Goal: Task Accomplishment & Management: Complete application form

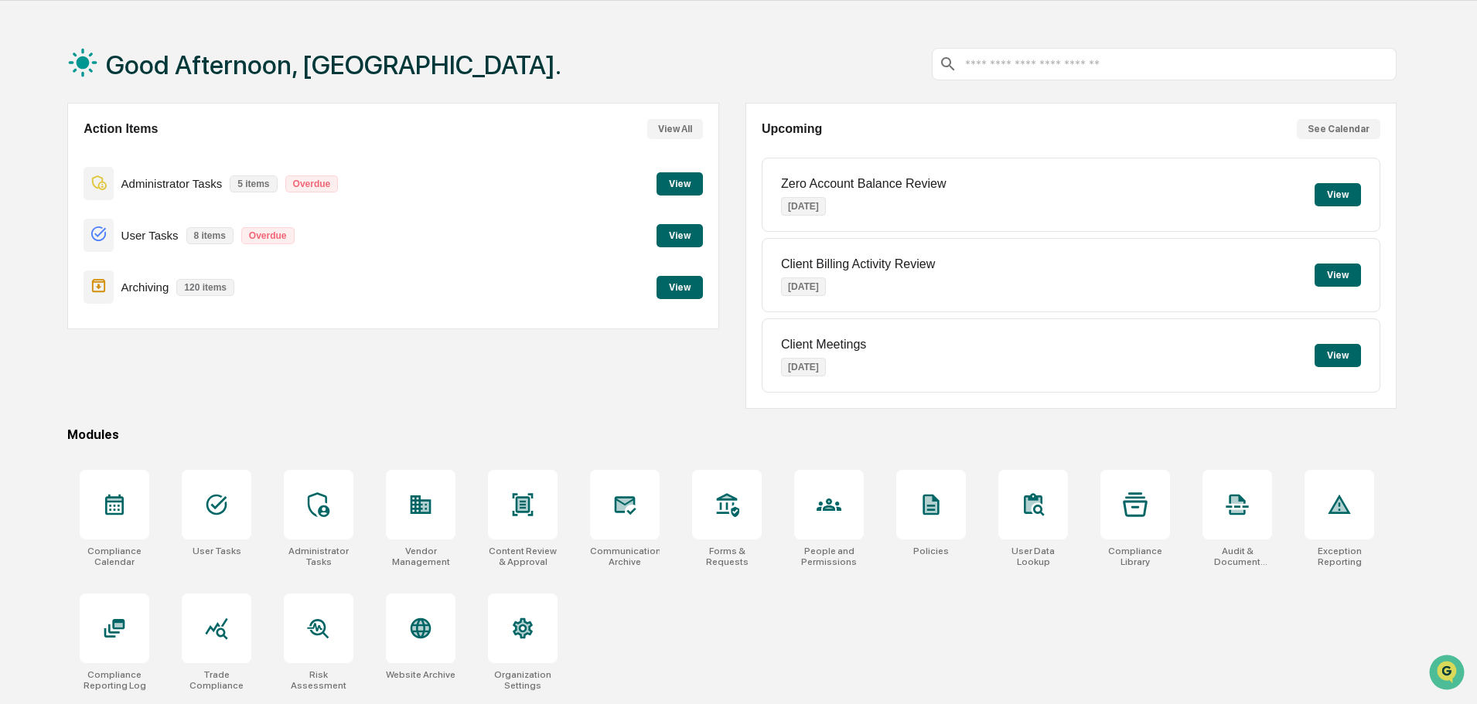
scroll to position [73, 0]
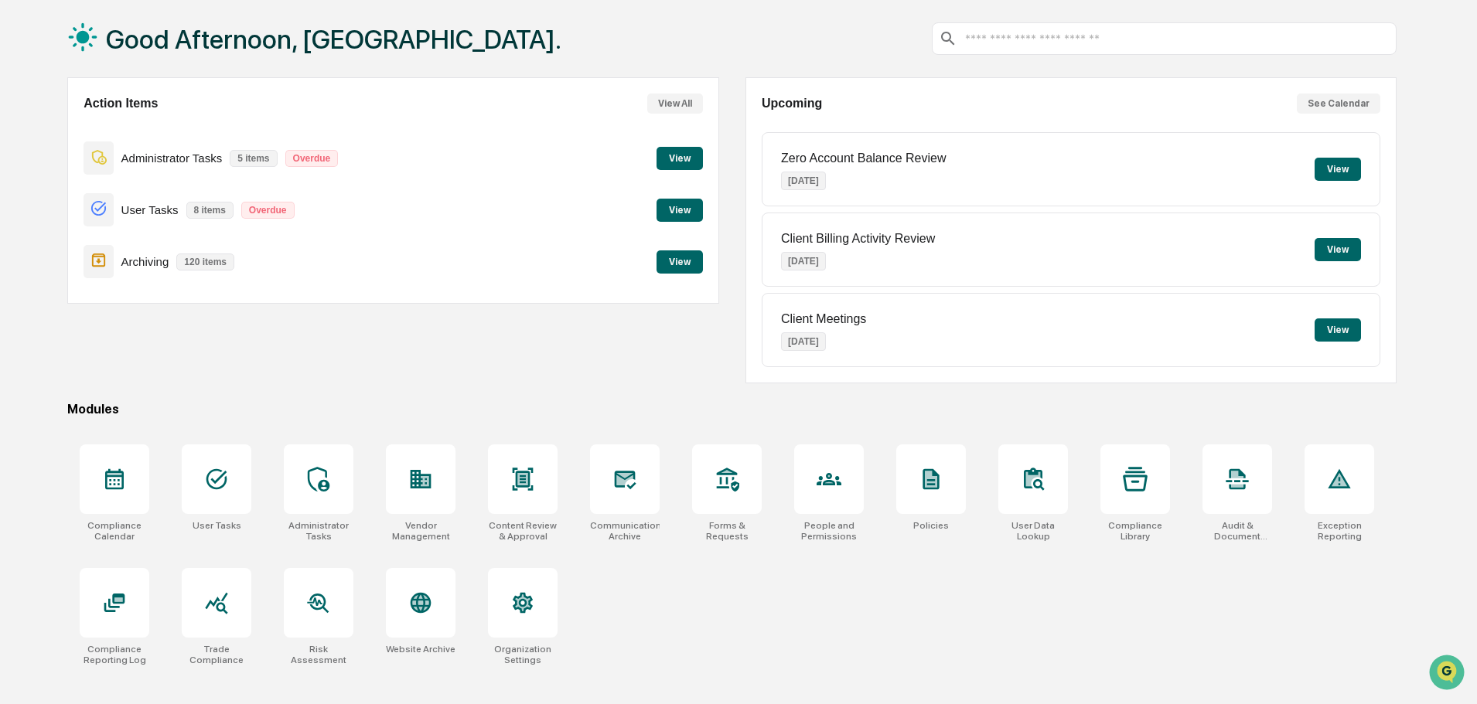
click at [66, 607] on div "Good Afternoon, Arissa. Action Items View All Administrator Tasks 5 items Overd…" at bounding box center [732, 352] width 1376 height 704
click at [92, 607] on div at bounding box center [115, 603] width 70 height 70
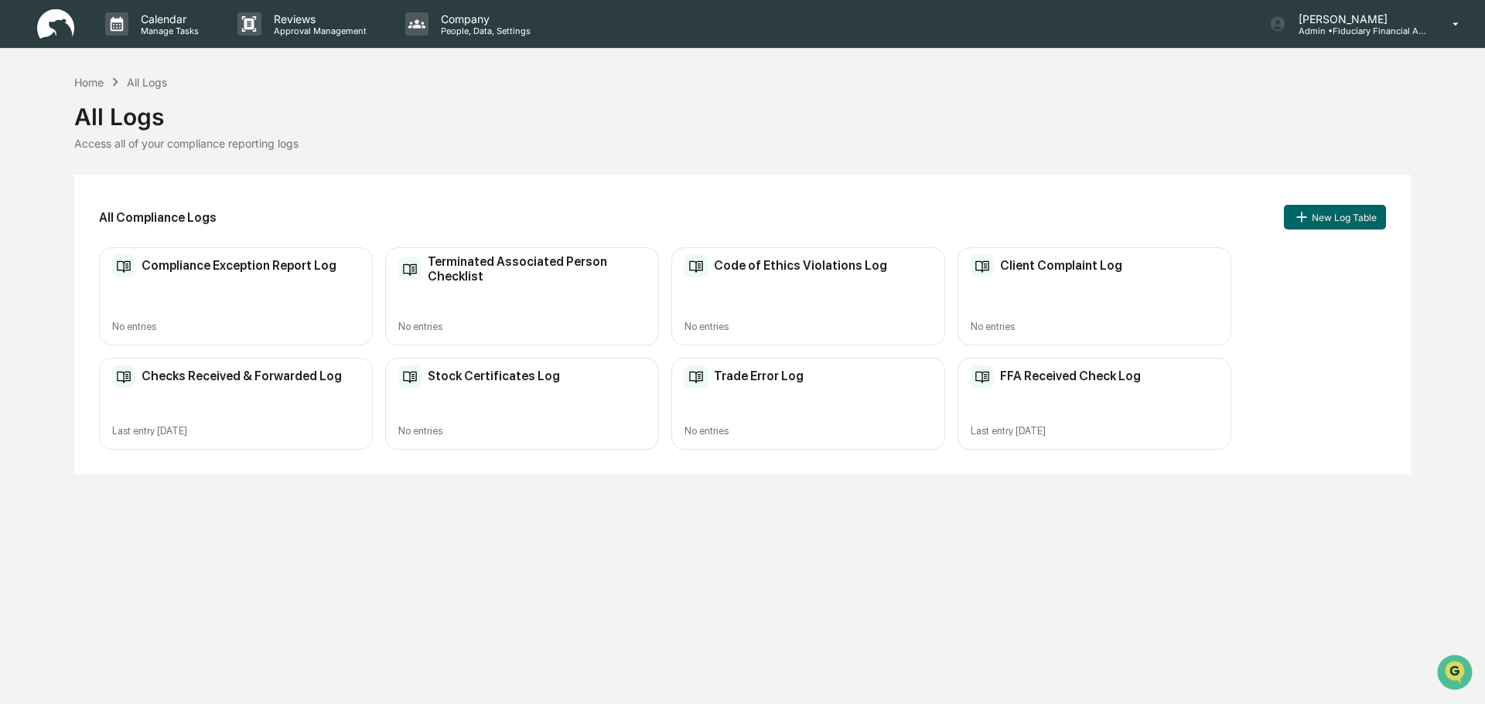
click at [215, 364] on div "Checks Received & Forwarded Log Last entry Sep 4, 2025" at bounding box center [236, 404] width 274 height 92
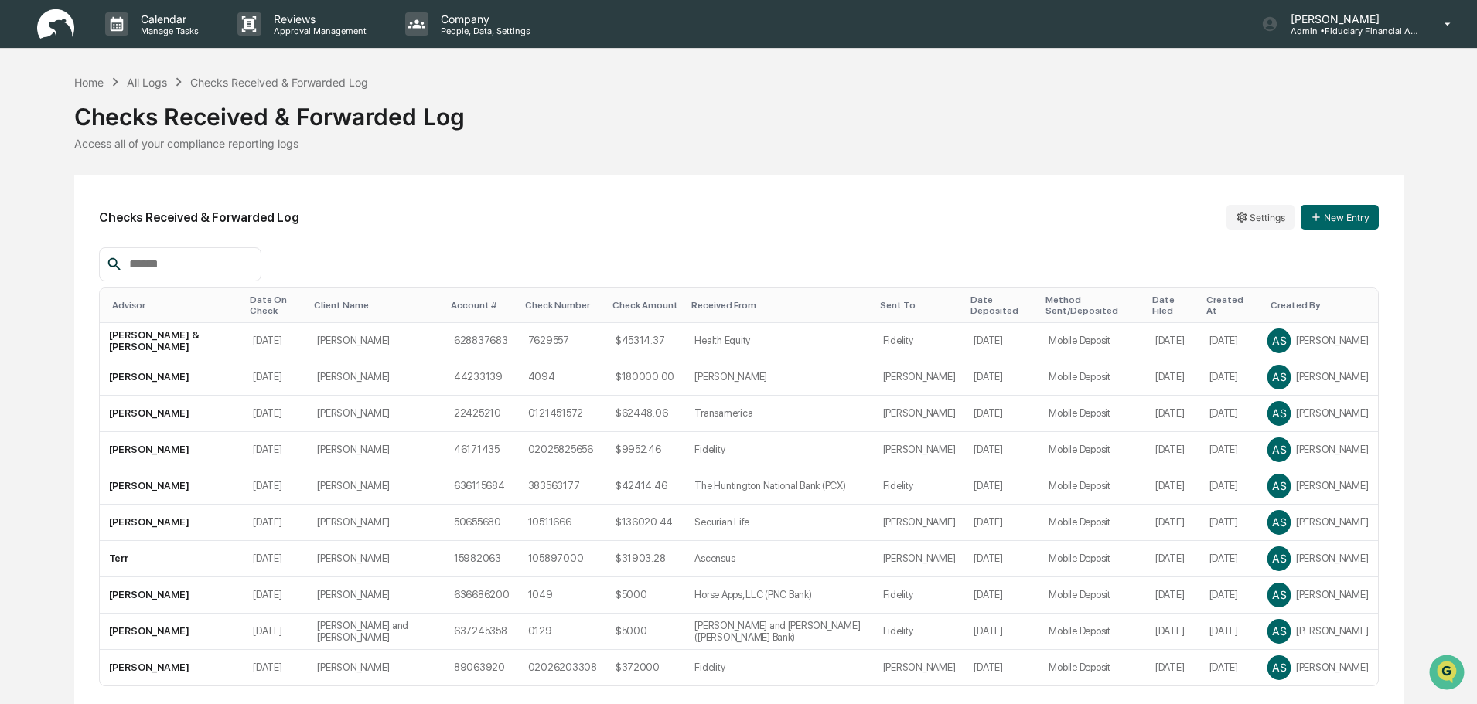
click at [271, 295] on div "Date On Check" at bounding box center [276, 306] width 52 height 22
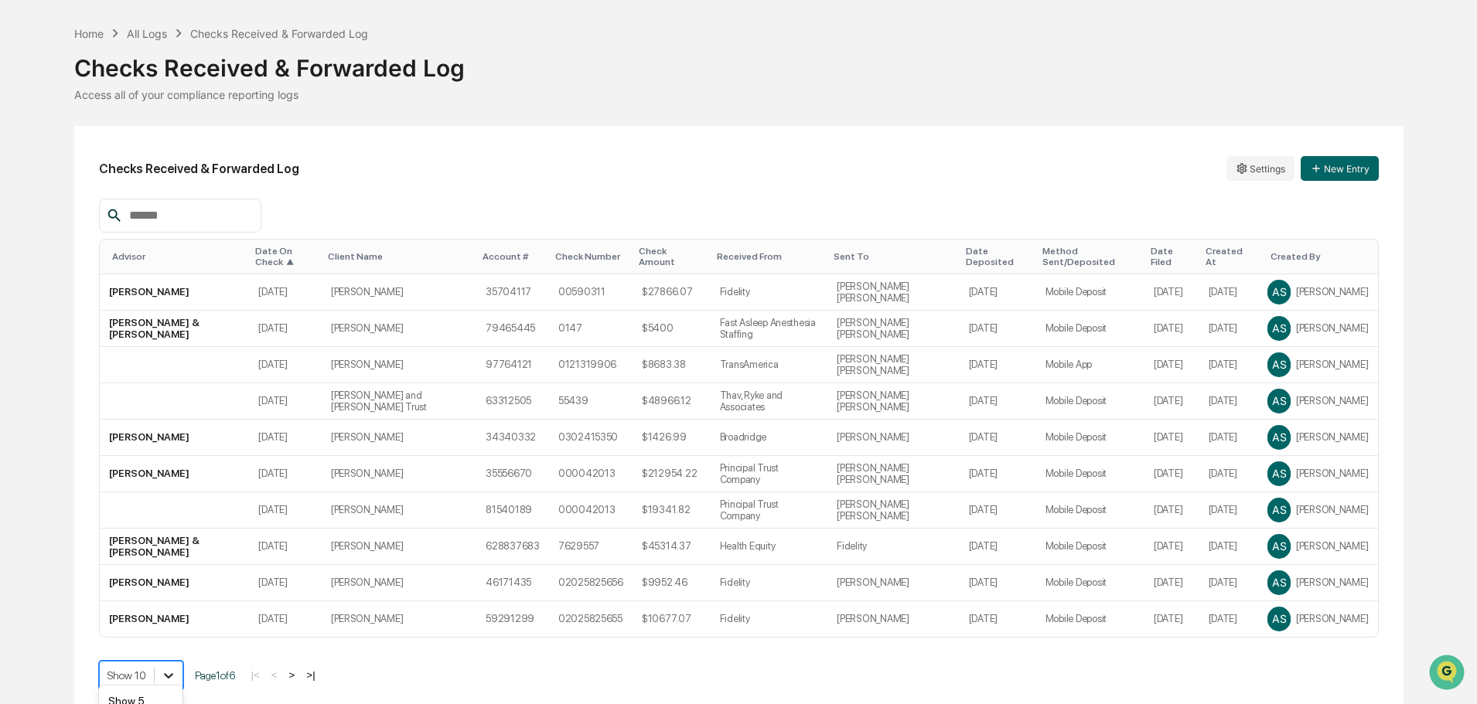
scroll to position [160, 0]
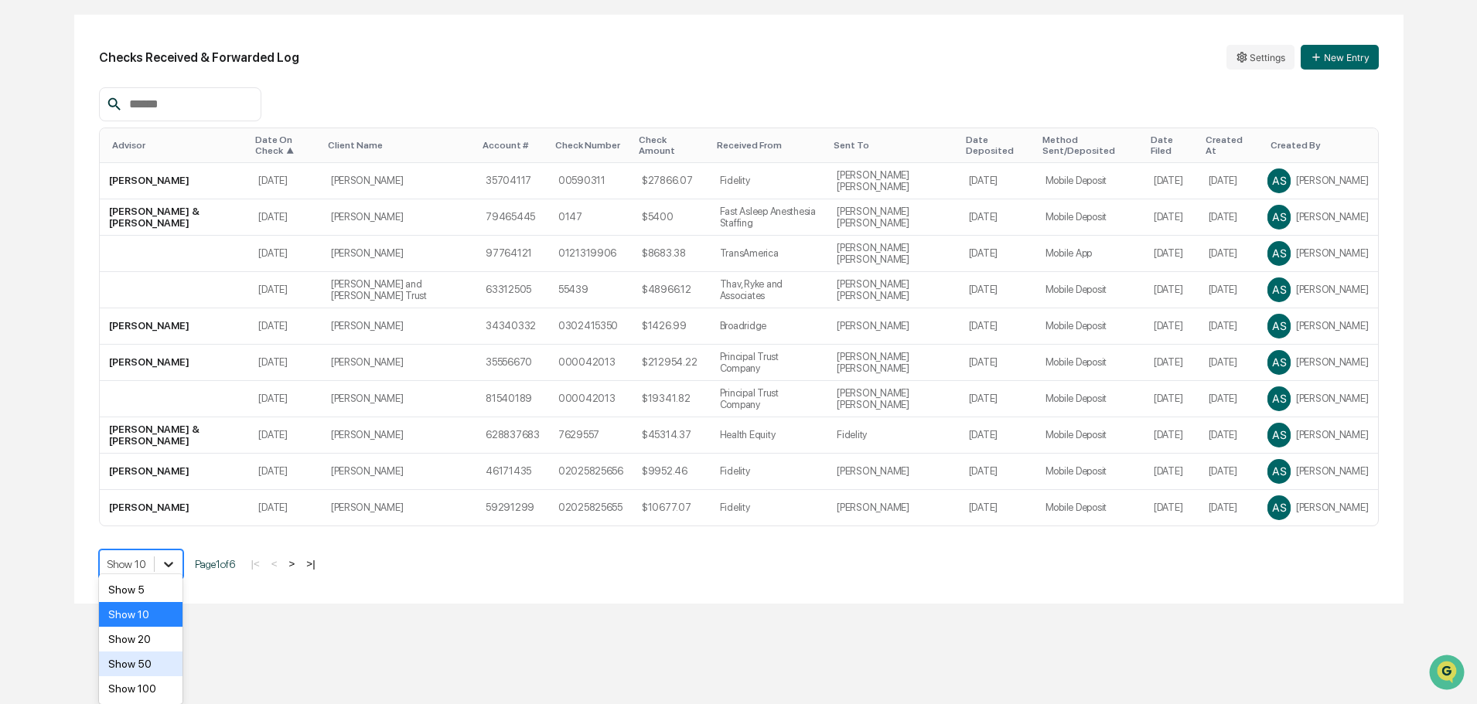
click at [176, 604] on body "Calendar Manage Tasks Reviews Approval Management Company People, Data, Setting…" at bounding box center [738, 222] width 1477 height 764
click at [160, 687] on div "Show 100" at bounding box center [141, 689] width 84 height 25
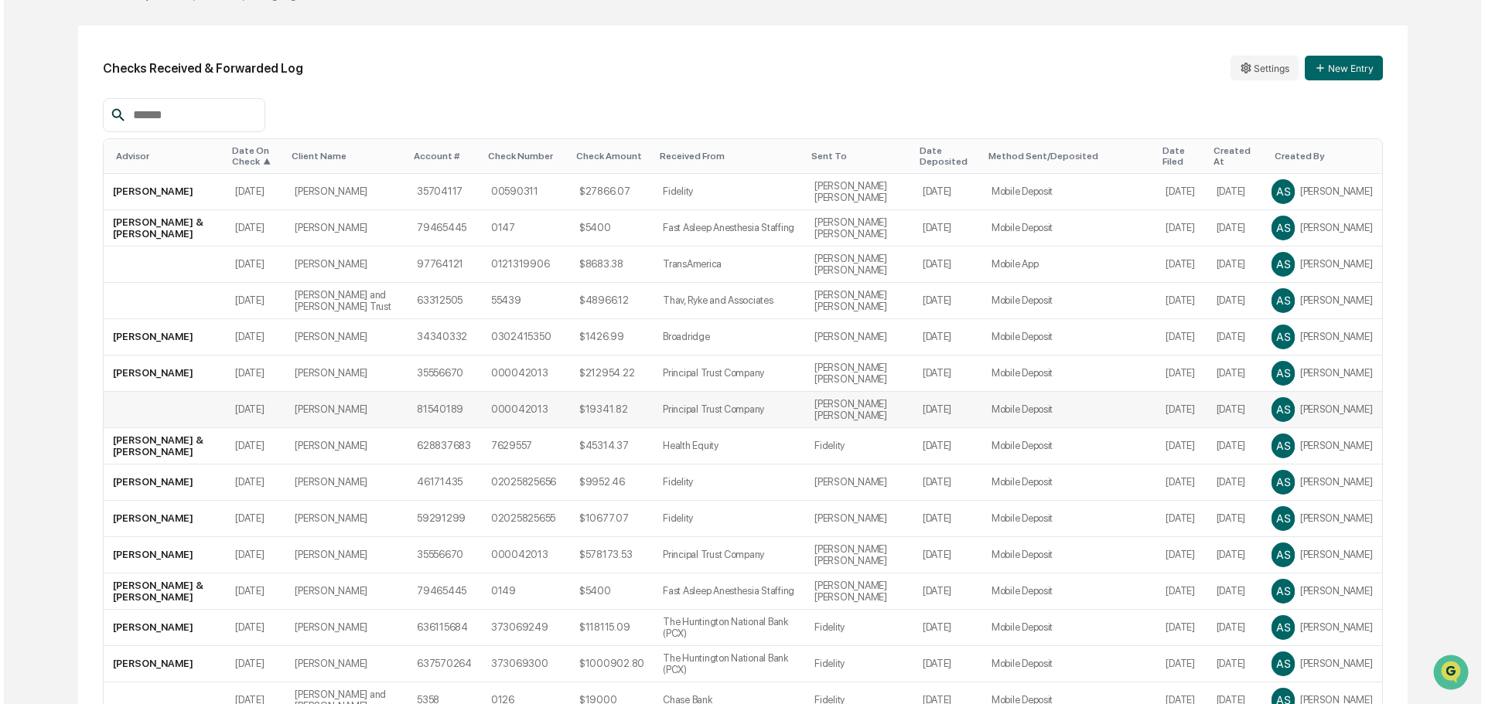
scroll to position [0, 0]
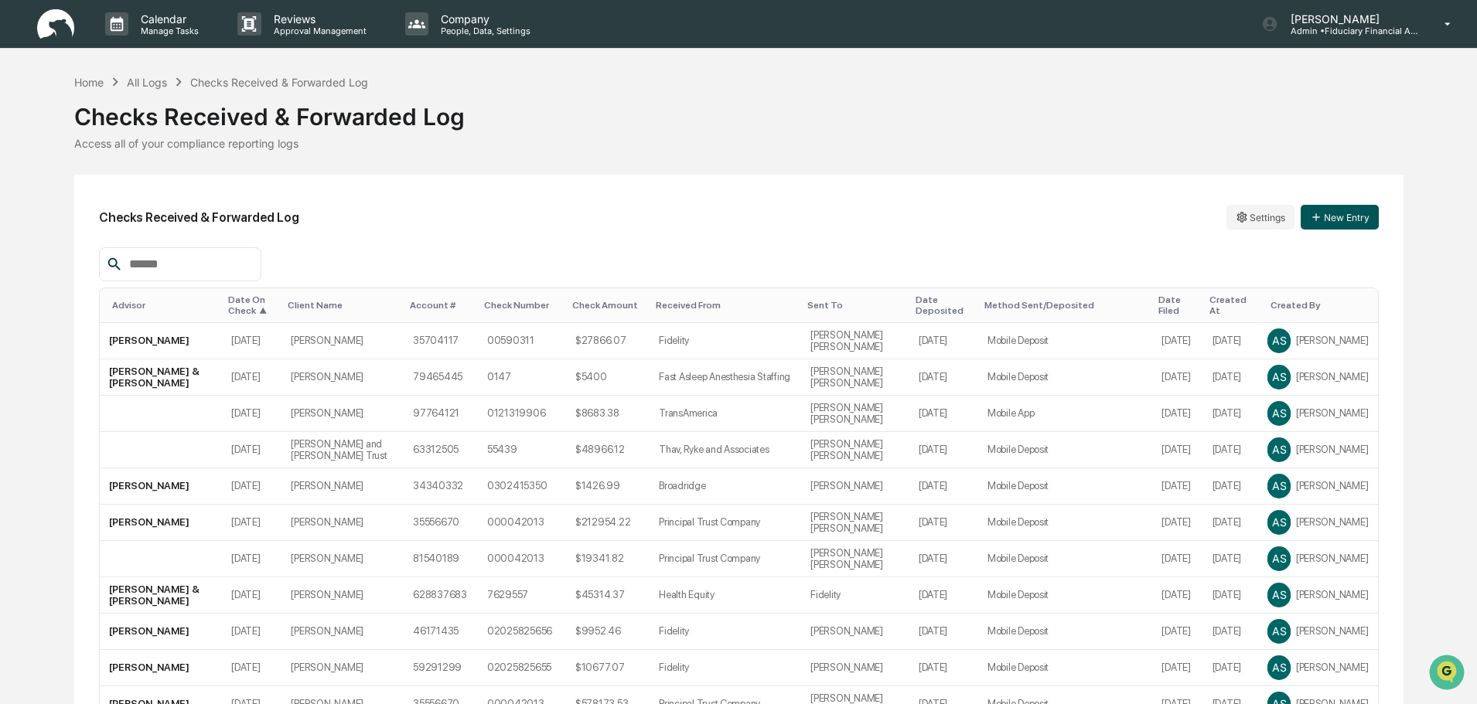
click at [1352, 208] on button "New Entry" at bounding box center [1340, 217] width 78 height 25
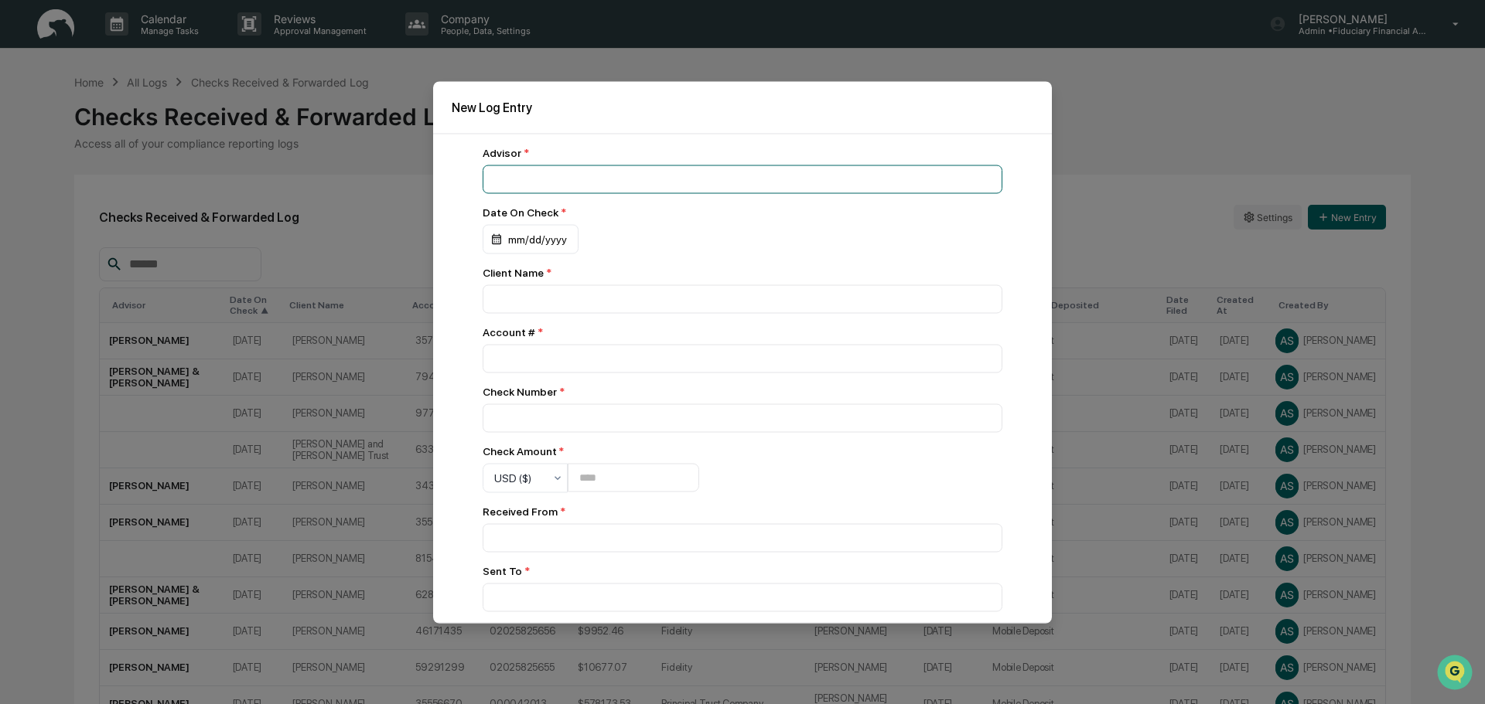
click at [609, 191] on input at bounding box center [742, 179] width 520 height 29
type input "**********"
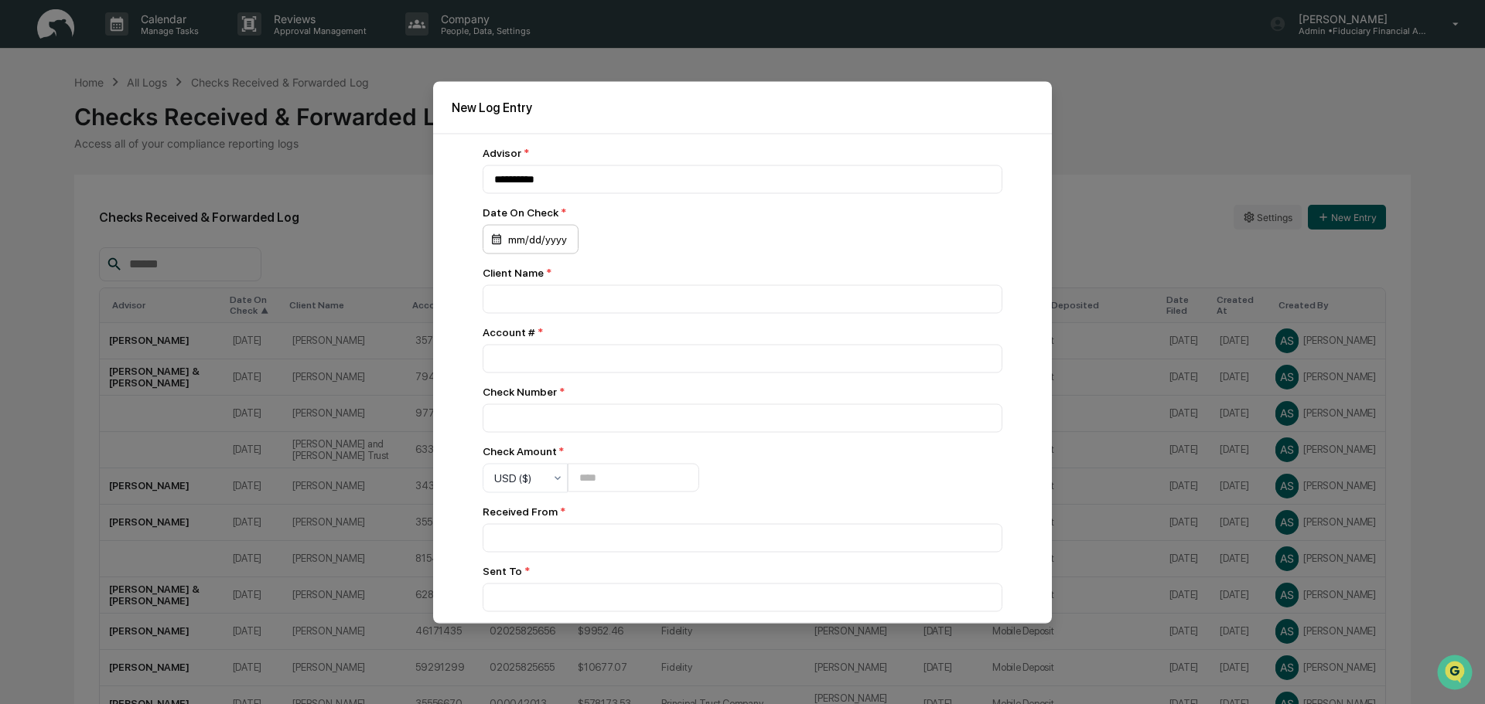
click at [517, 231] on div "mm/dd/yyyy" at bounding box center [530, 238] width 96 height 29
click at [677, 277] on icon "Previous month" at bounding box center [675, 278] width 17 height 17
click at [567, 431] on button "19" at bounding box center [575, 431] width 28 height 28
click at [548, 281] on div "Client Name *" at bounding box center [742, 289] width 520 height 47
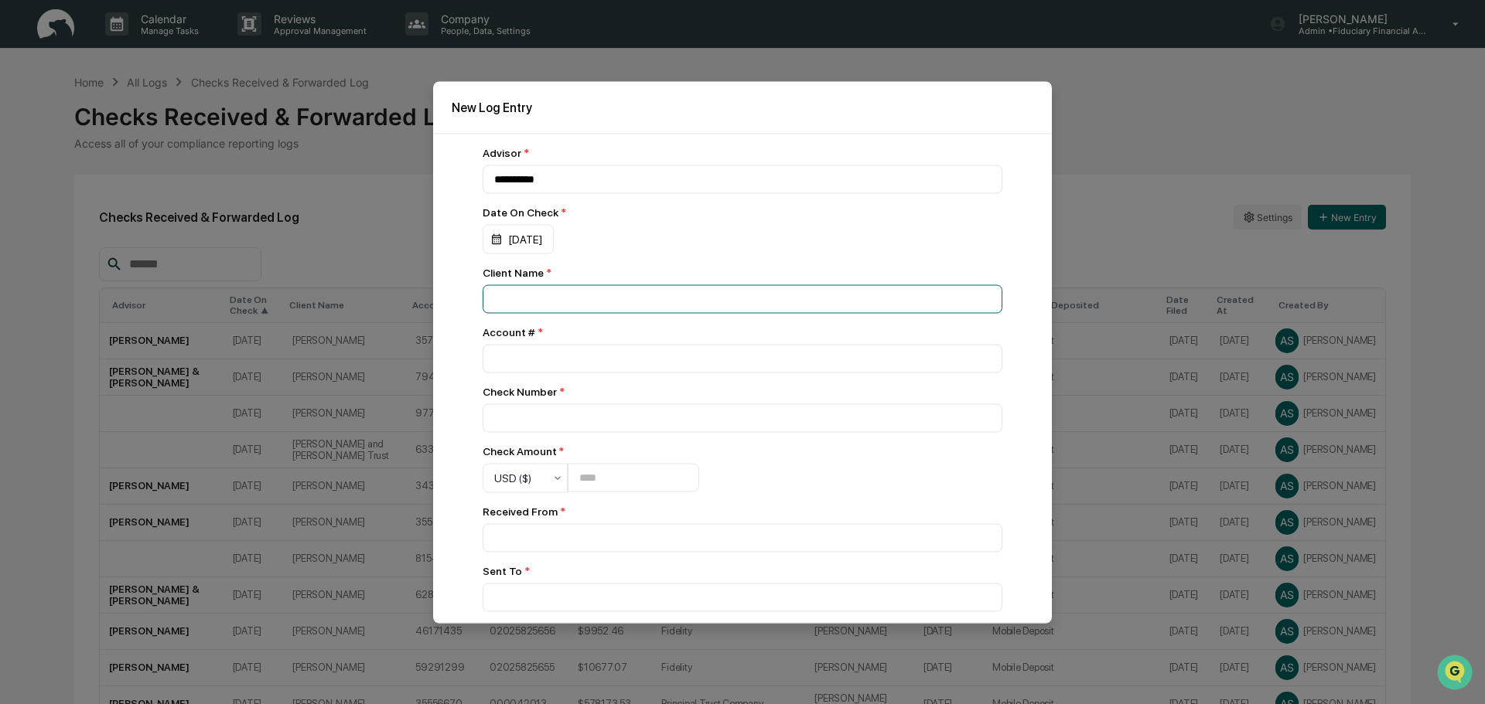
click at [537, 295] on input at bounding box center [742, 299] width 520 height 29
type input "**********"
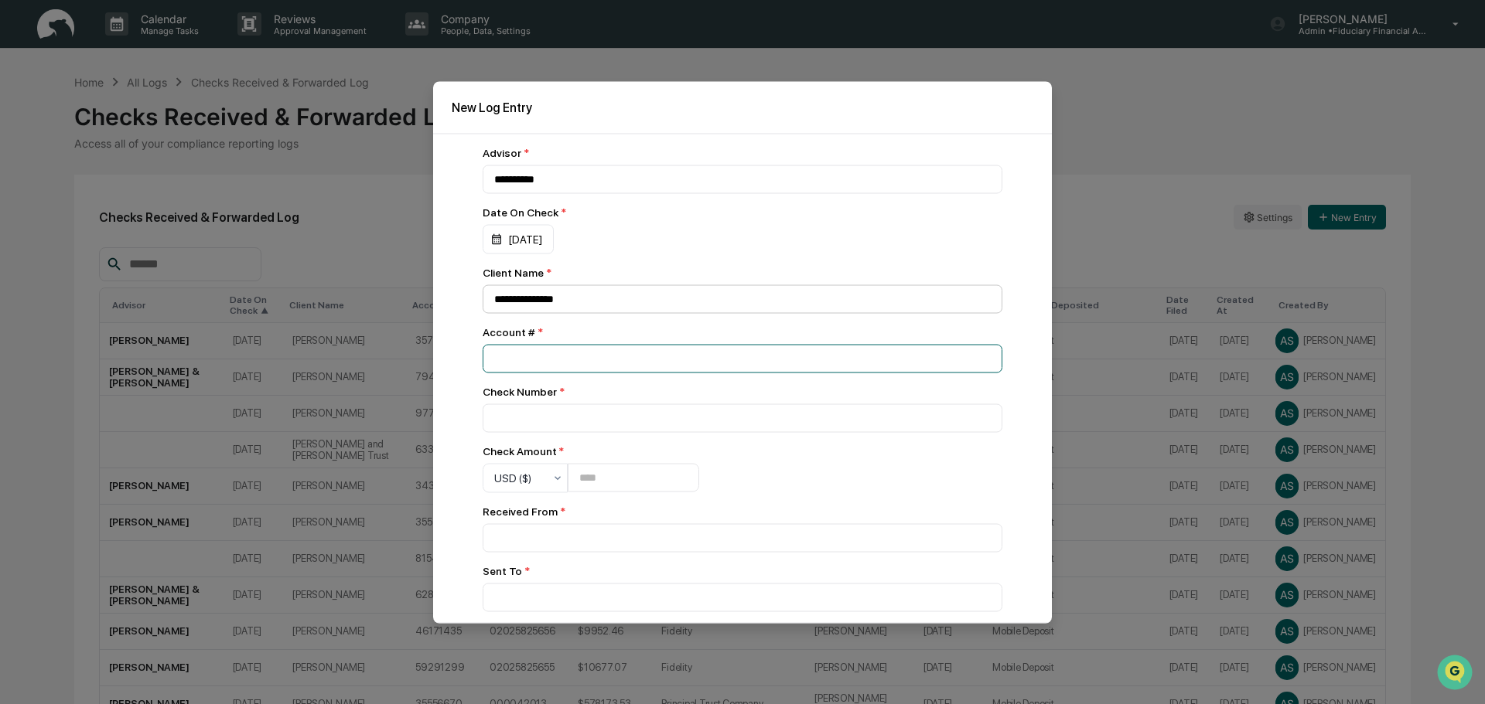
type input "********"
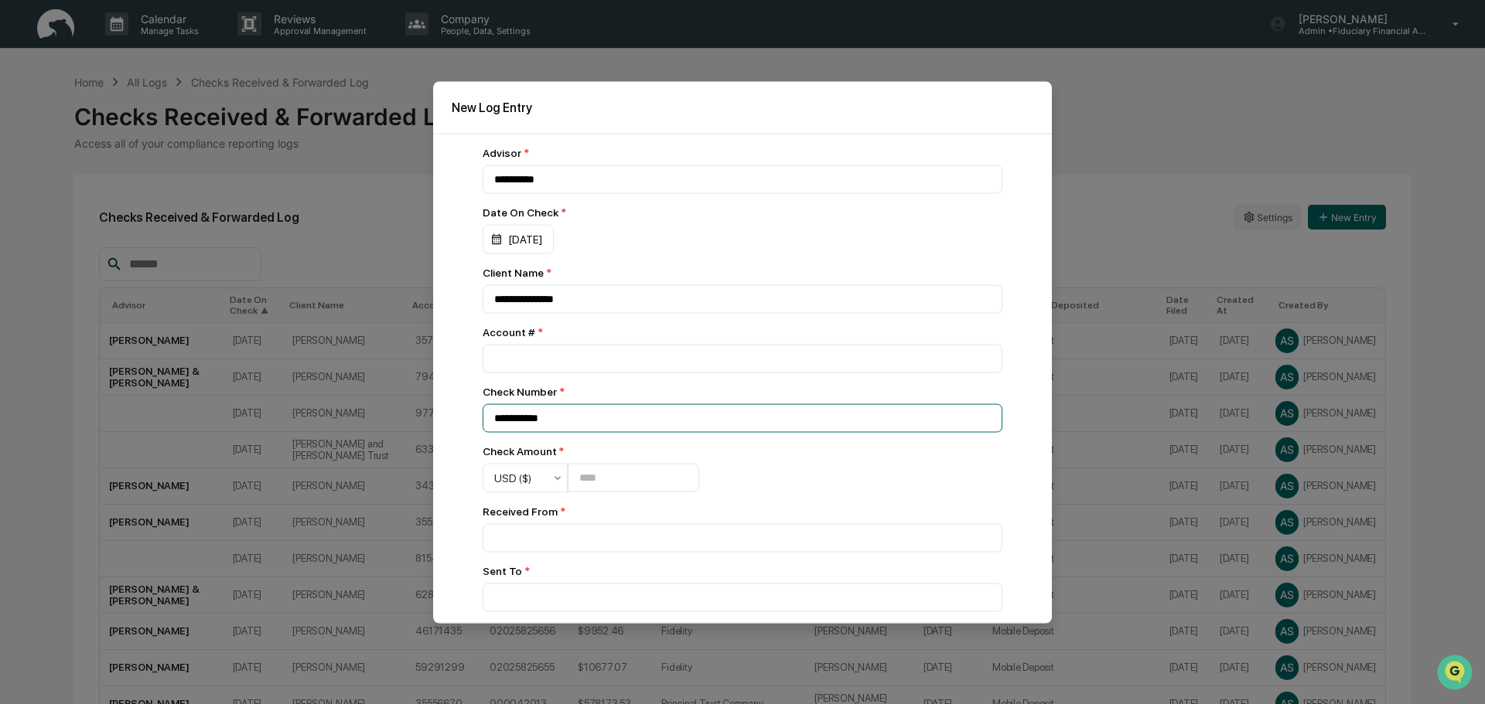
type input "**********"
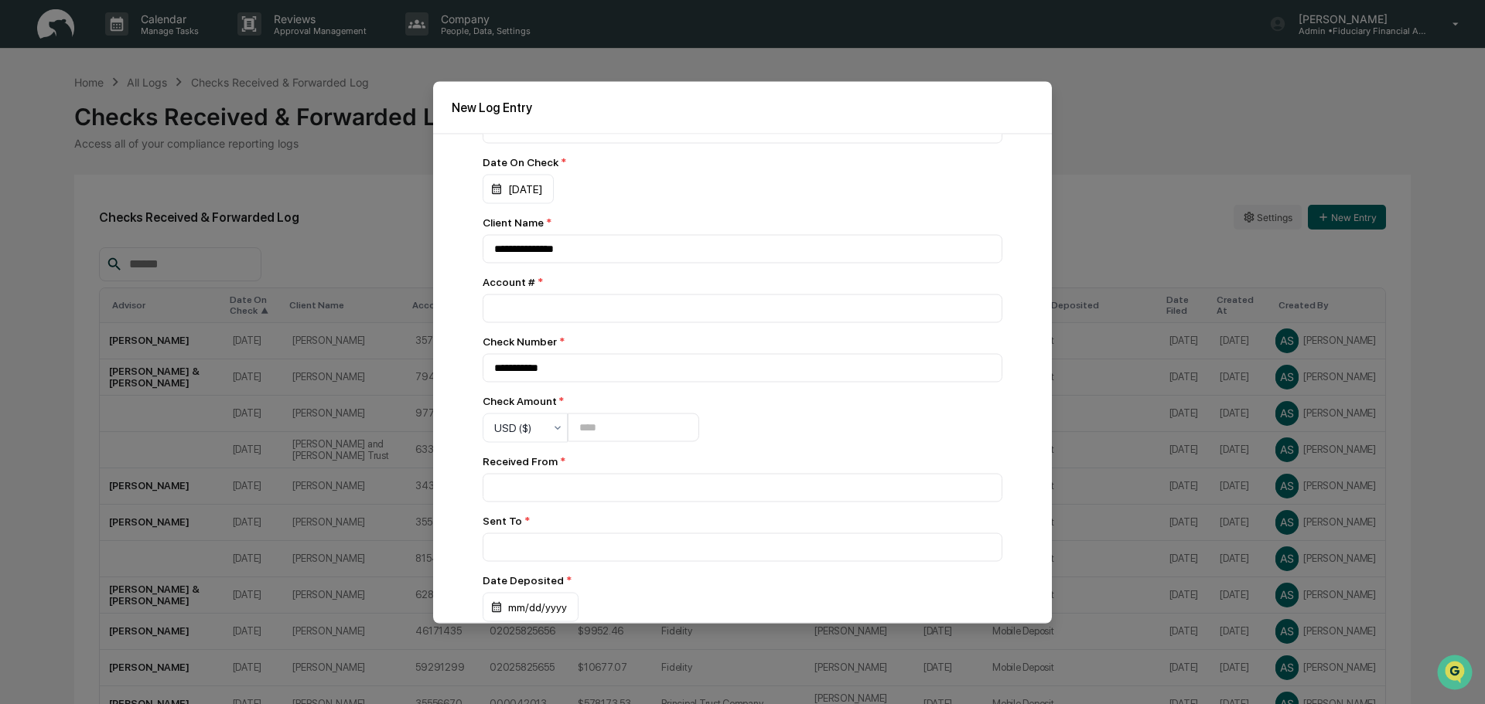
scroll to position [77, 0]
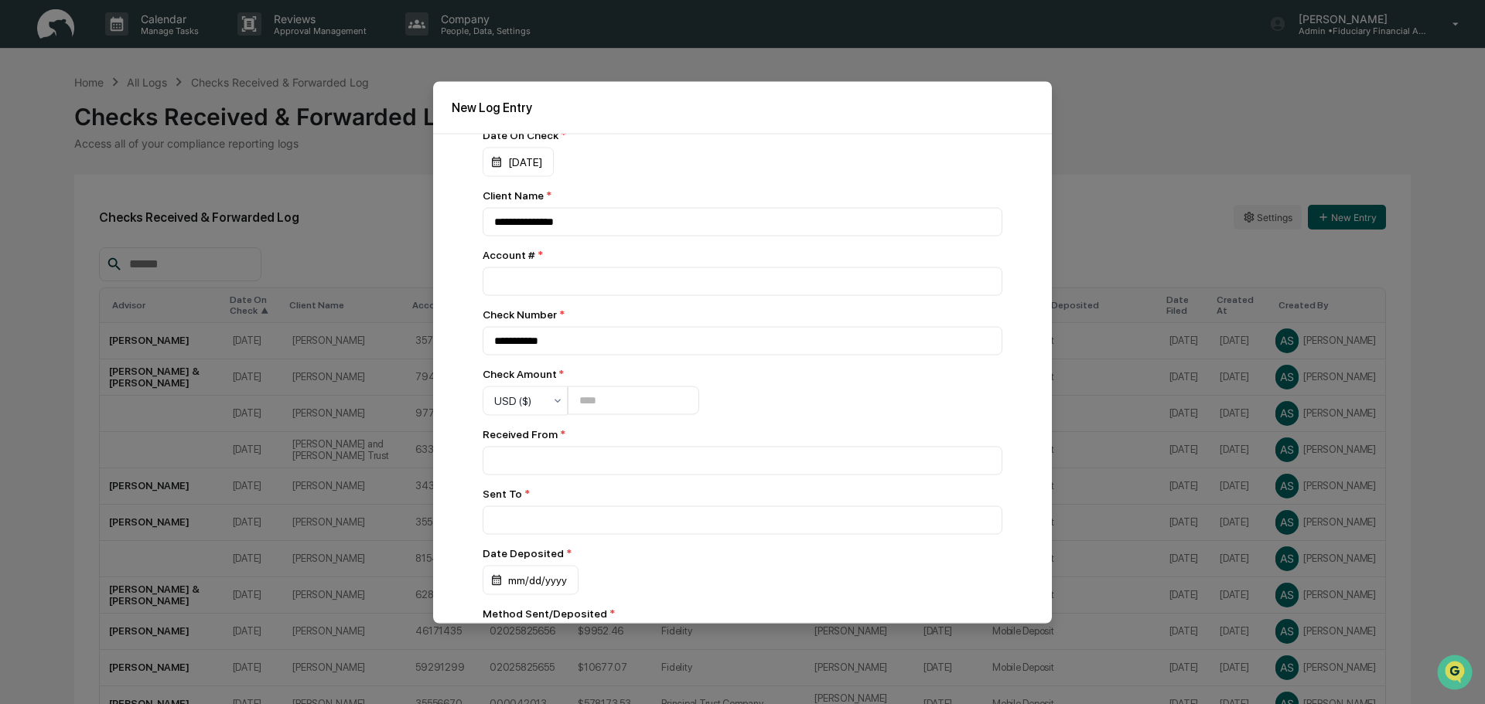
click at [616, 385] on div "Check Amount * USD ($)" at bounding box center [590, 391] width 216 height 48
click at [615, 402] on input "number" at bounding box center [633, 401] width 131 height 29
click at [615, 412] on input "number" at bounding box center [633, 401] width 131 height 29
type input "*********"
type input "********"
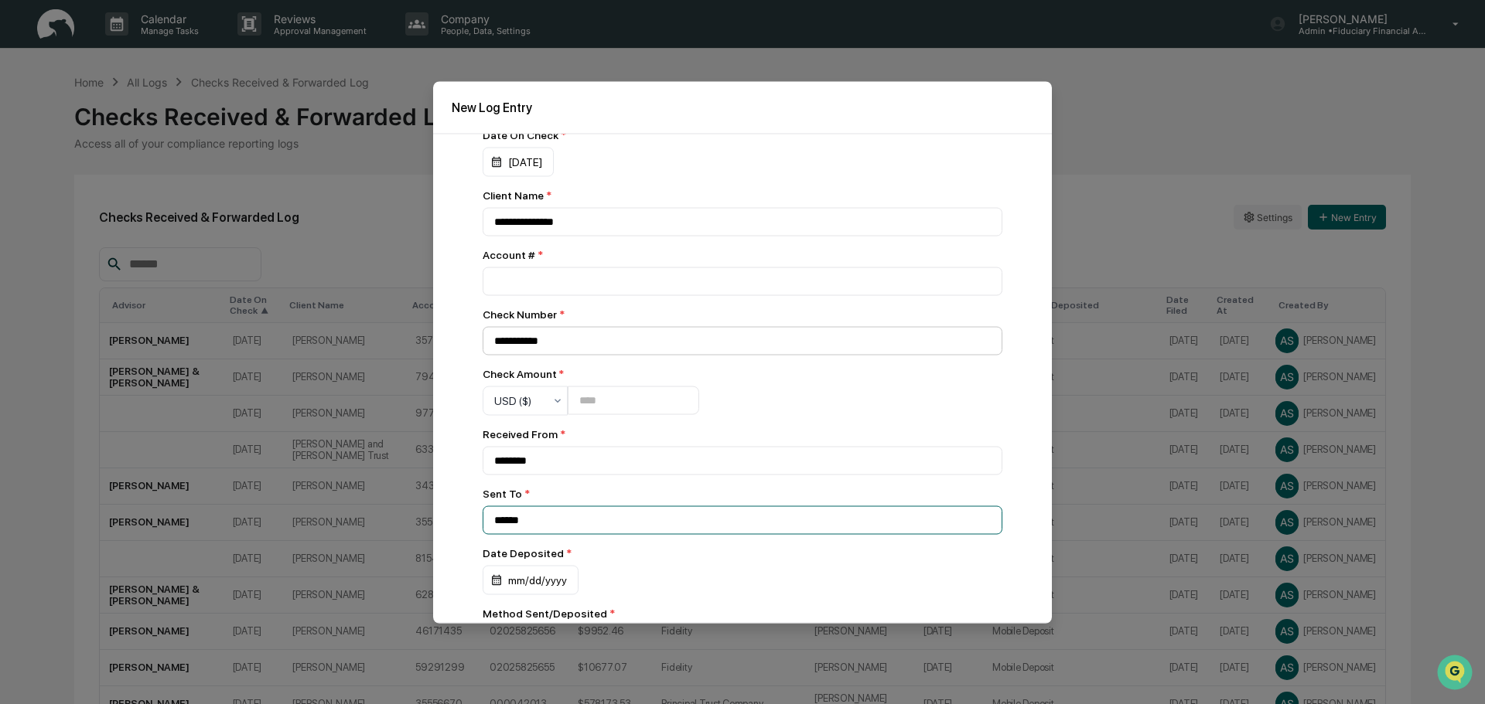
type input "******"
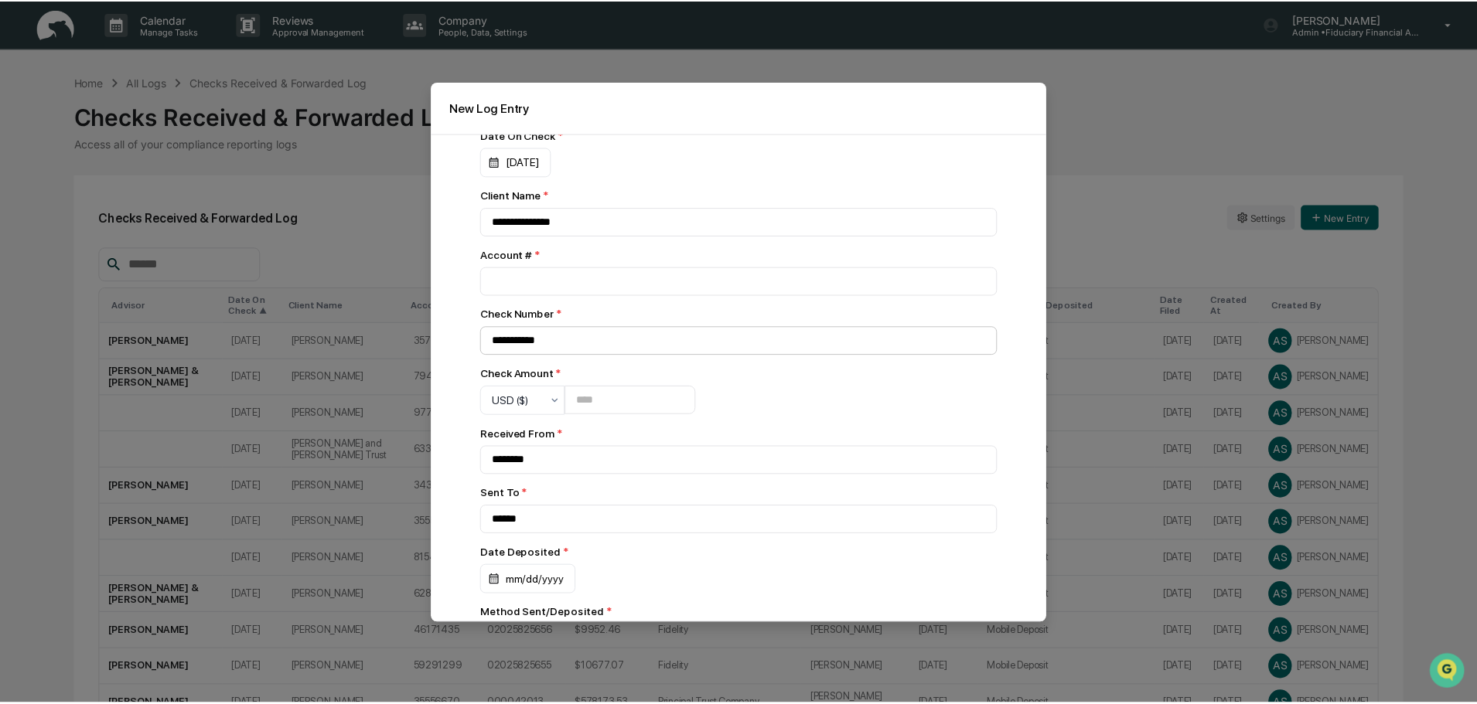
scroll to position [237, 0]
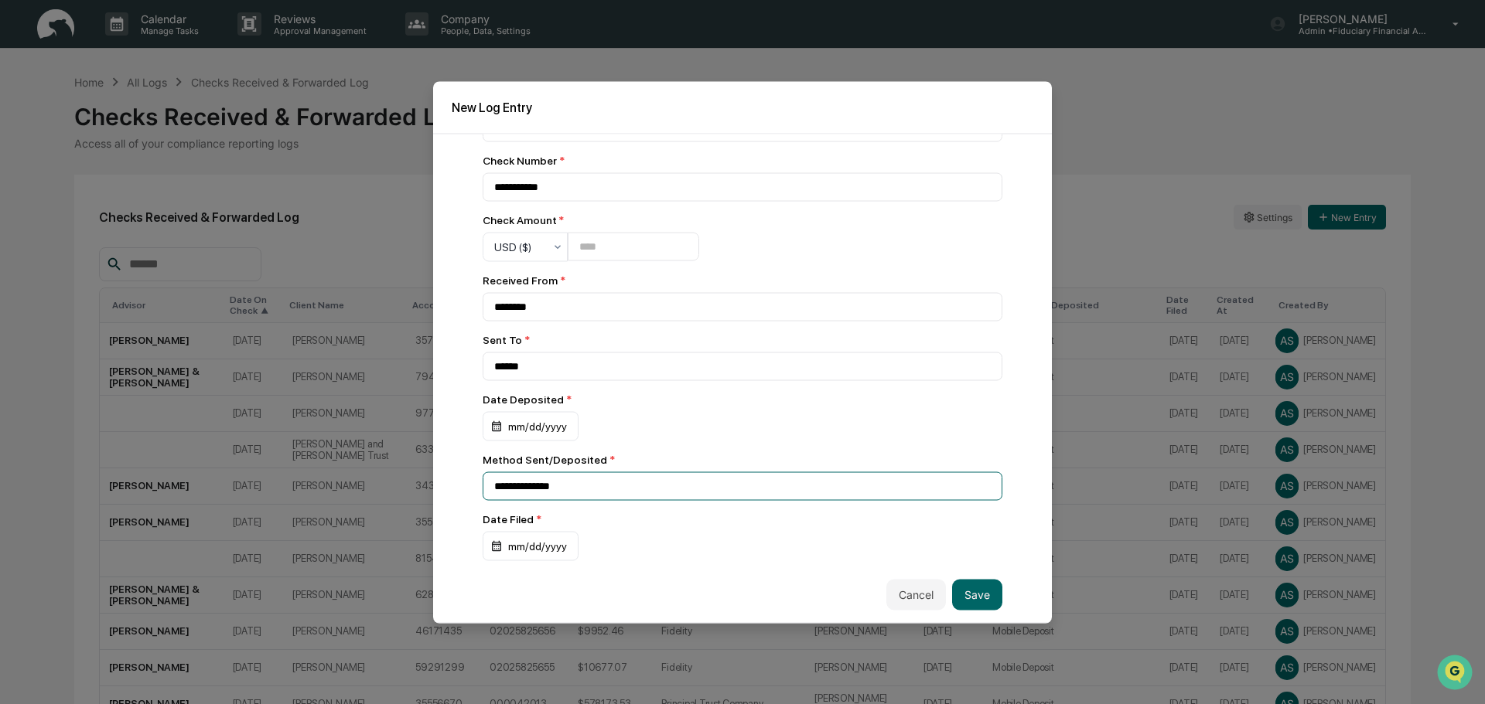
type input "**********"
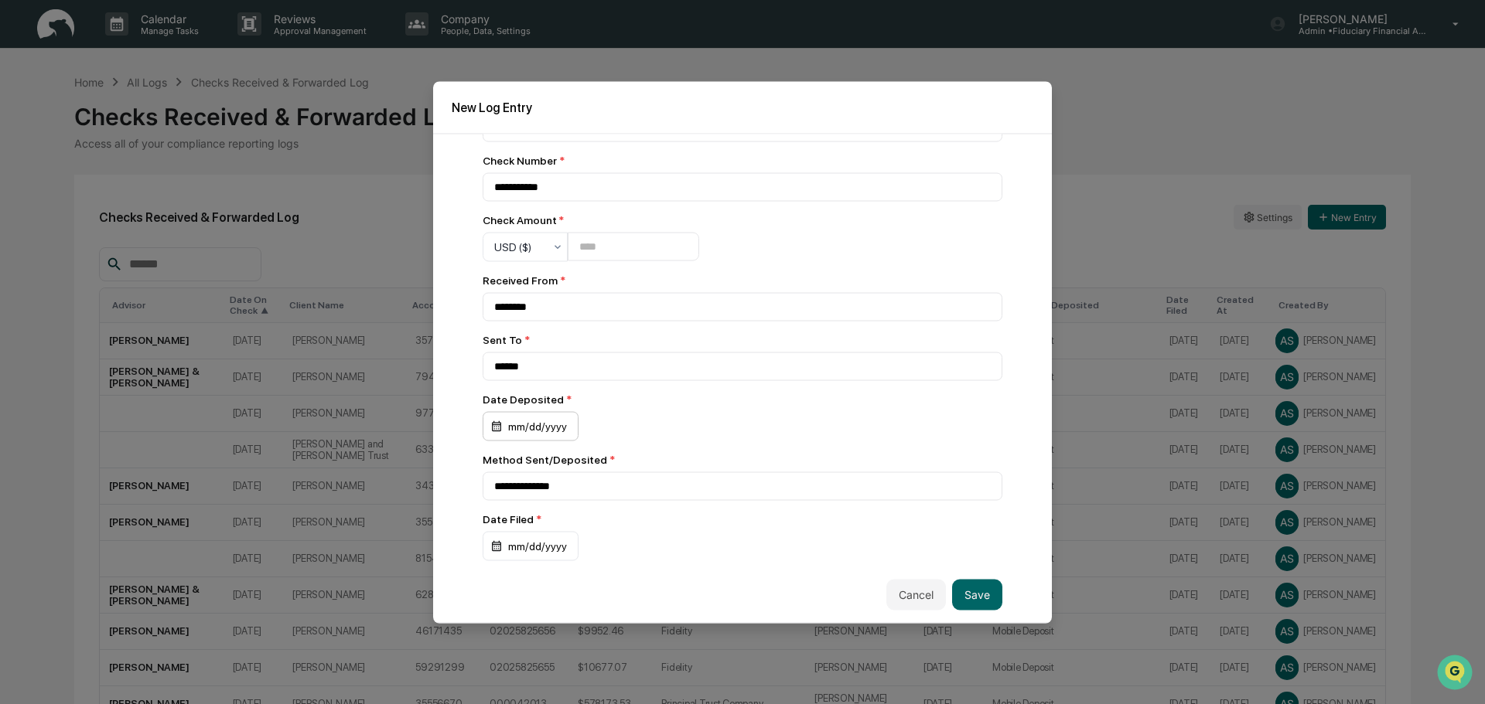
click at [514, 413] on div "mm/dd/yyyy" at bounding box center [530, 425] width 96 height 29
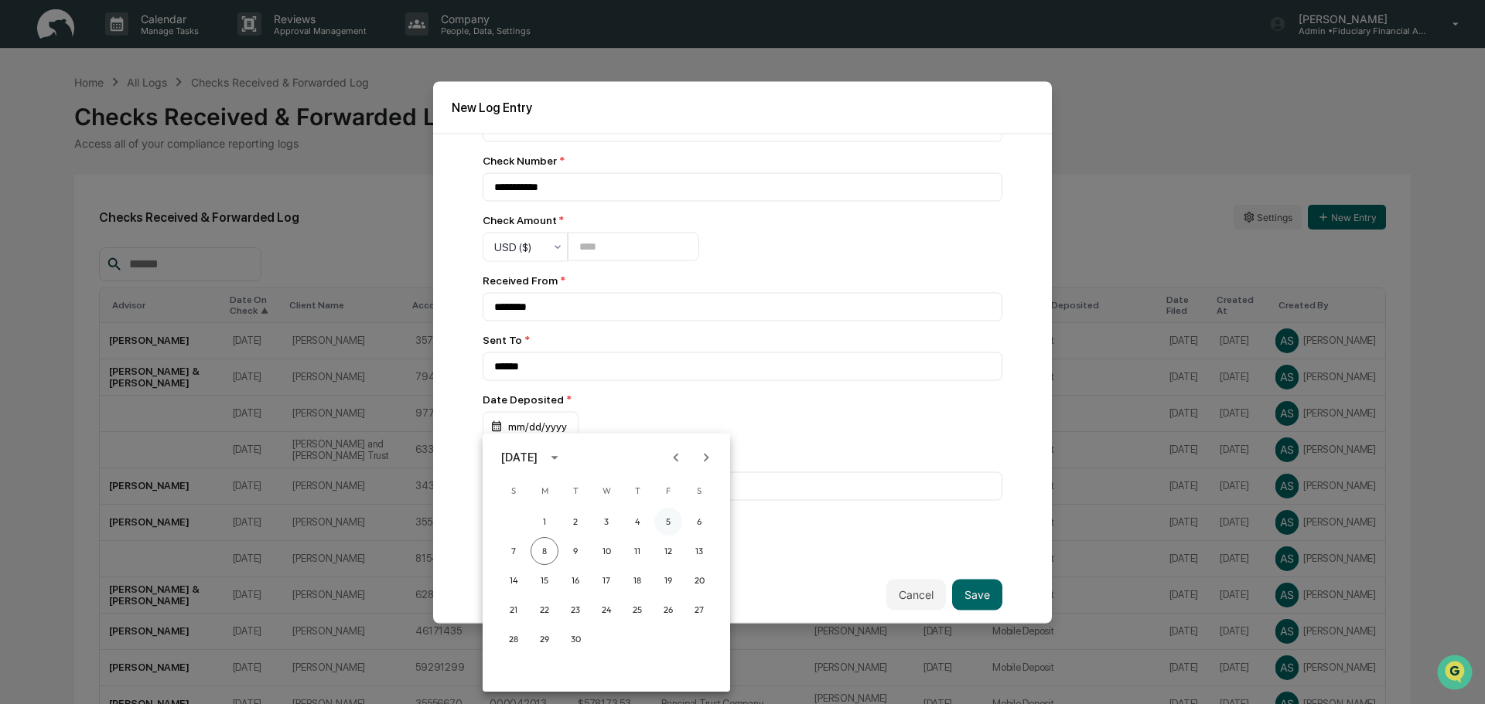
click at [671, 523] on button "5" at bounding box center [668, 522] width 28 height 28
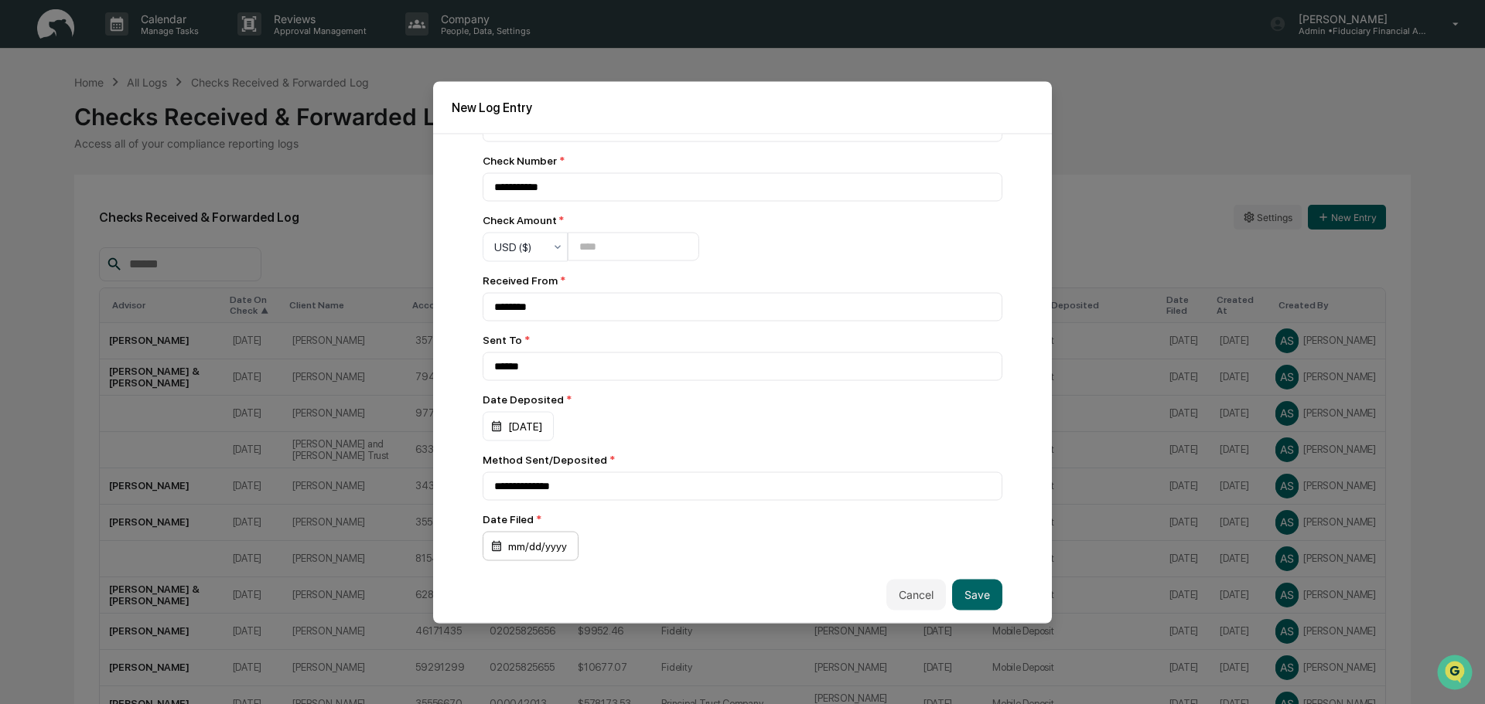
click at [523, 542] on div "mm/dd/yyyy" at bounding box center [530, 545] width 96 height 29
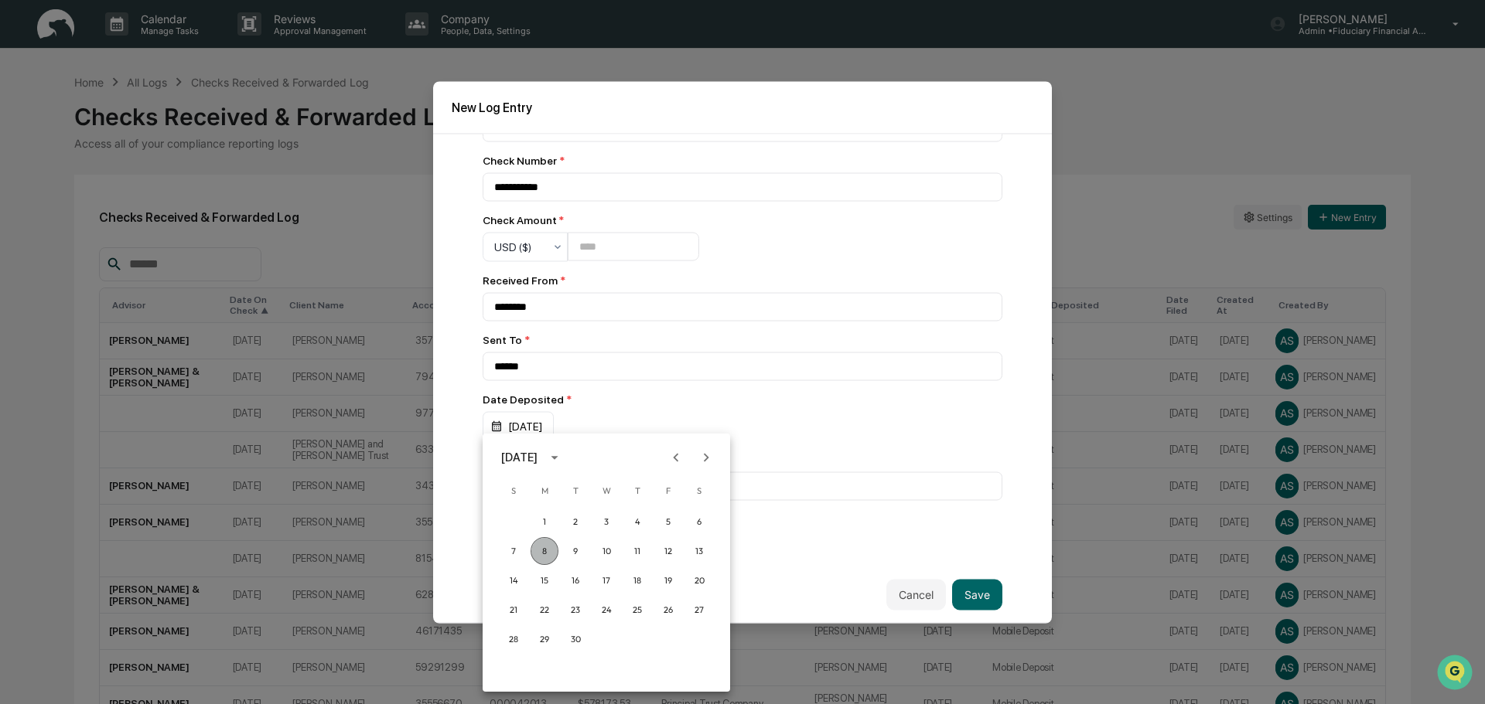
click at [551, 561] on button "8" at bounding box center [544, 551] width 28 height 28
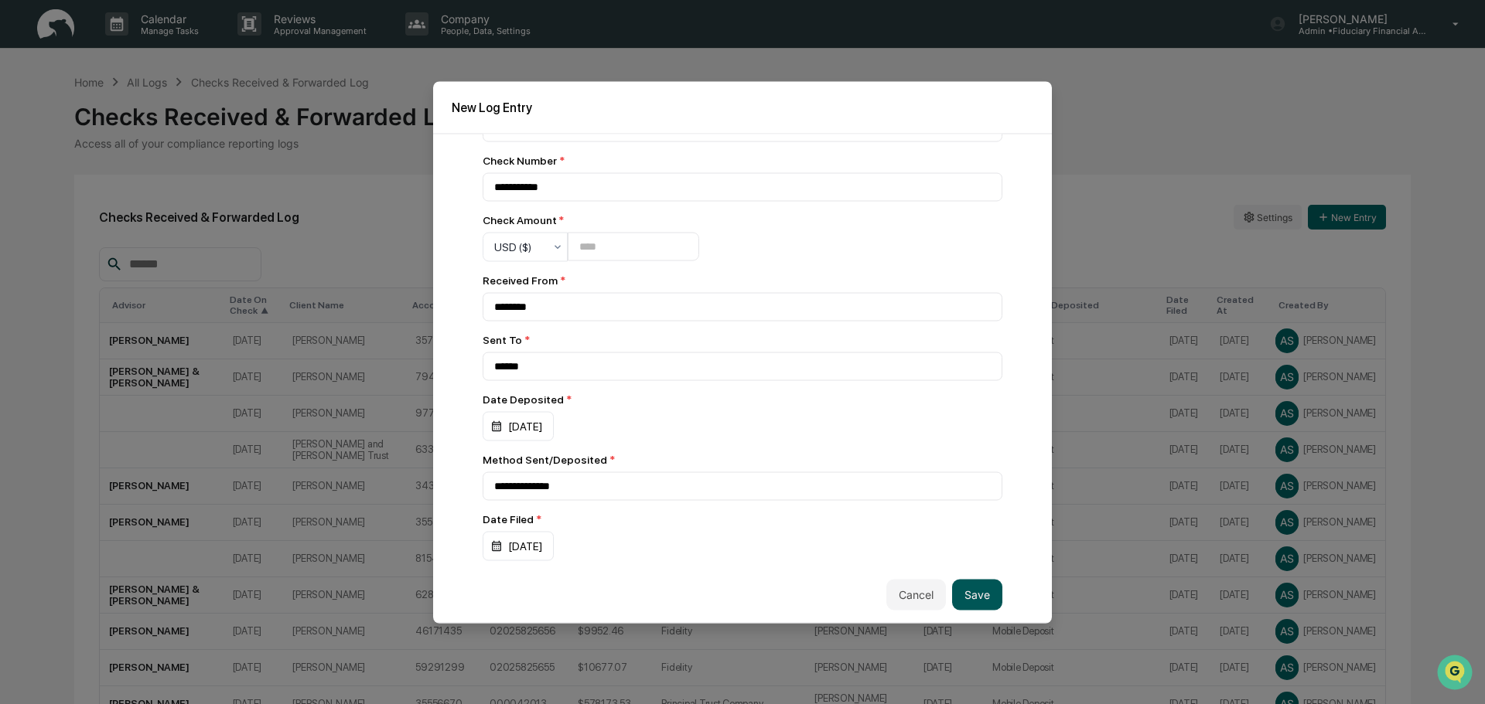
click at [975, 601] on button "Save" at bounding box center [977, 594] width 50 height 31
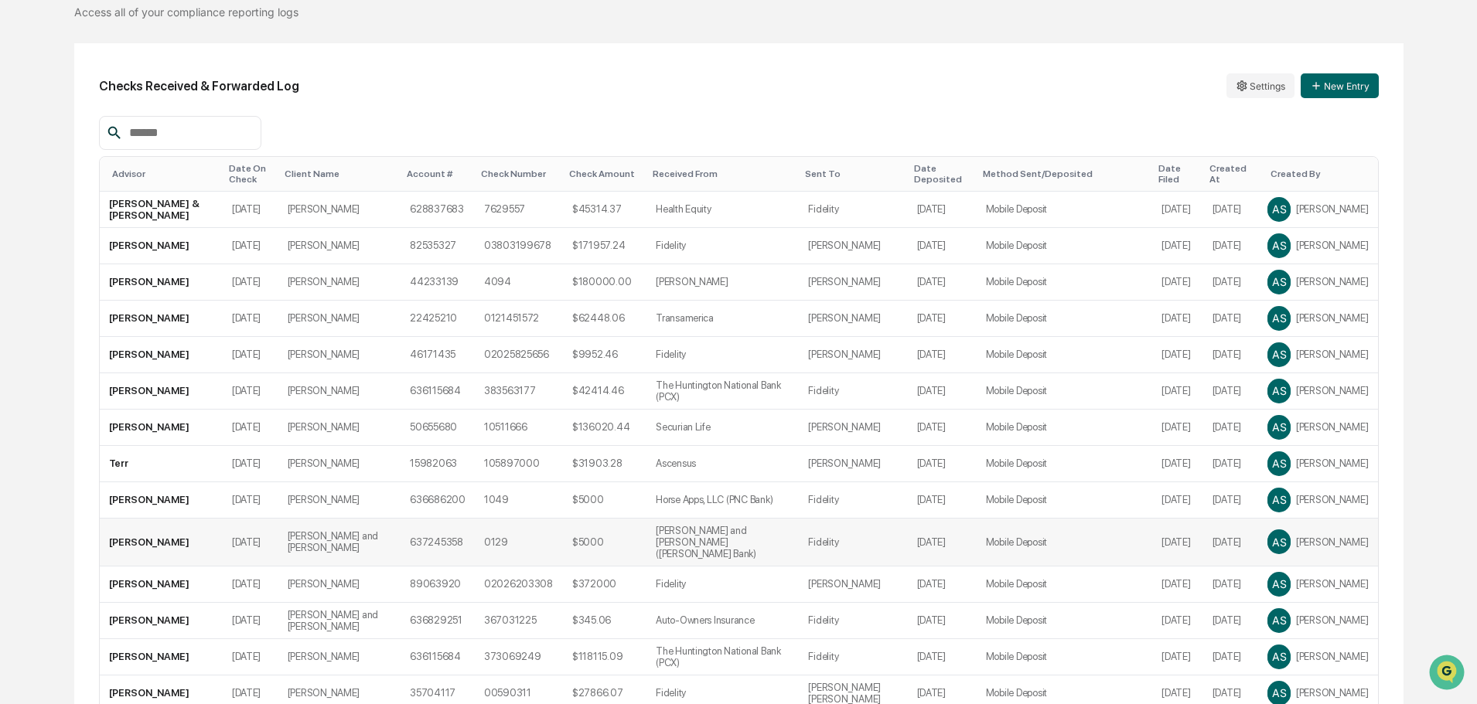
scroll to position [0, 0]
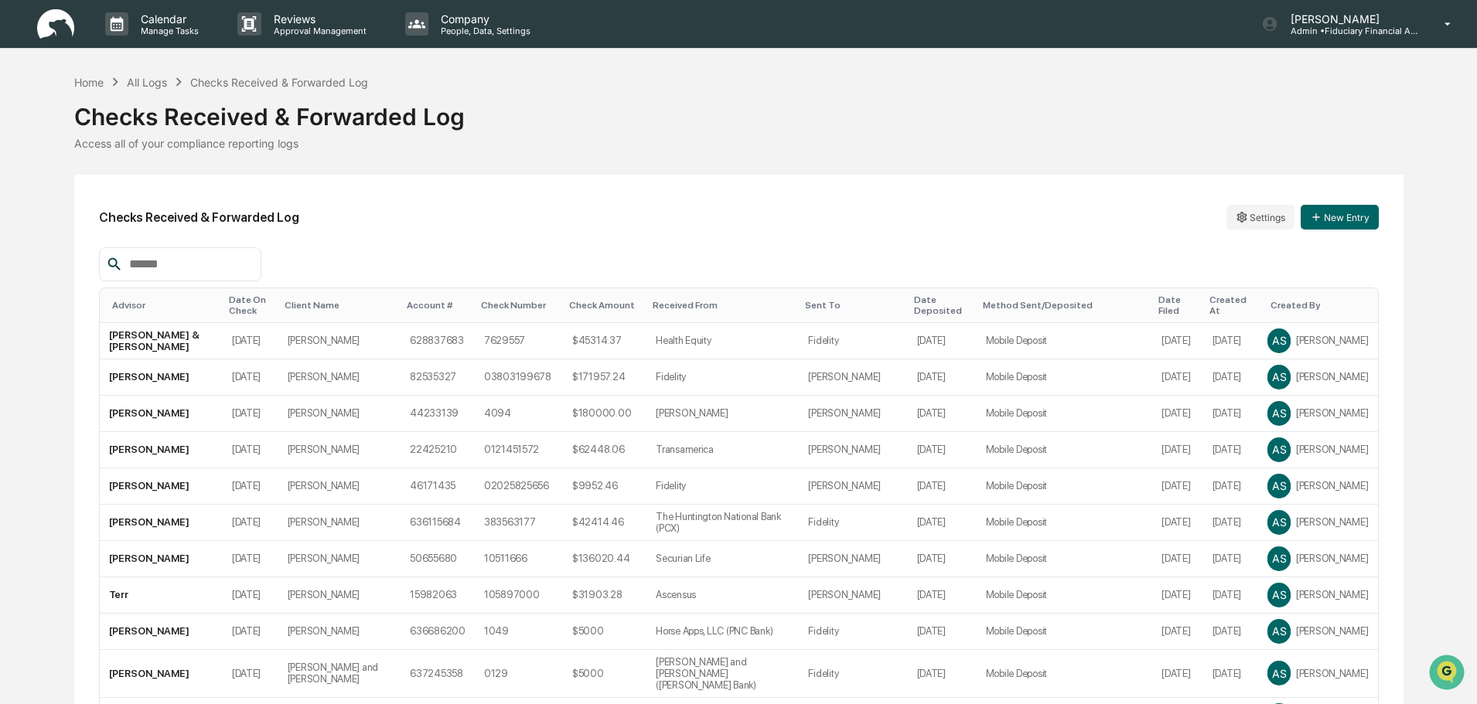
click at [69, 16] on img at bounding box center [55, 24] width 37 height 30
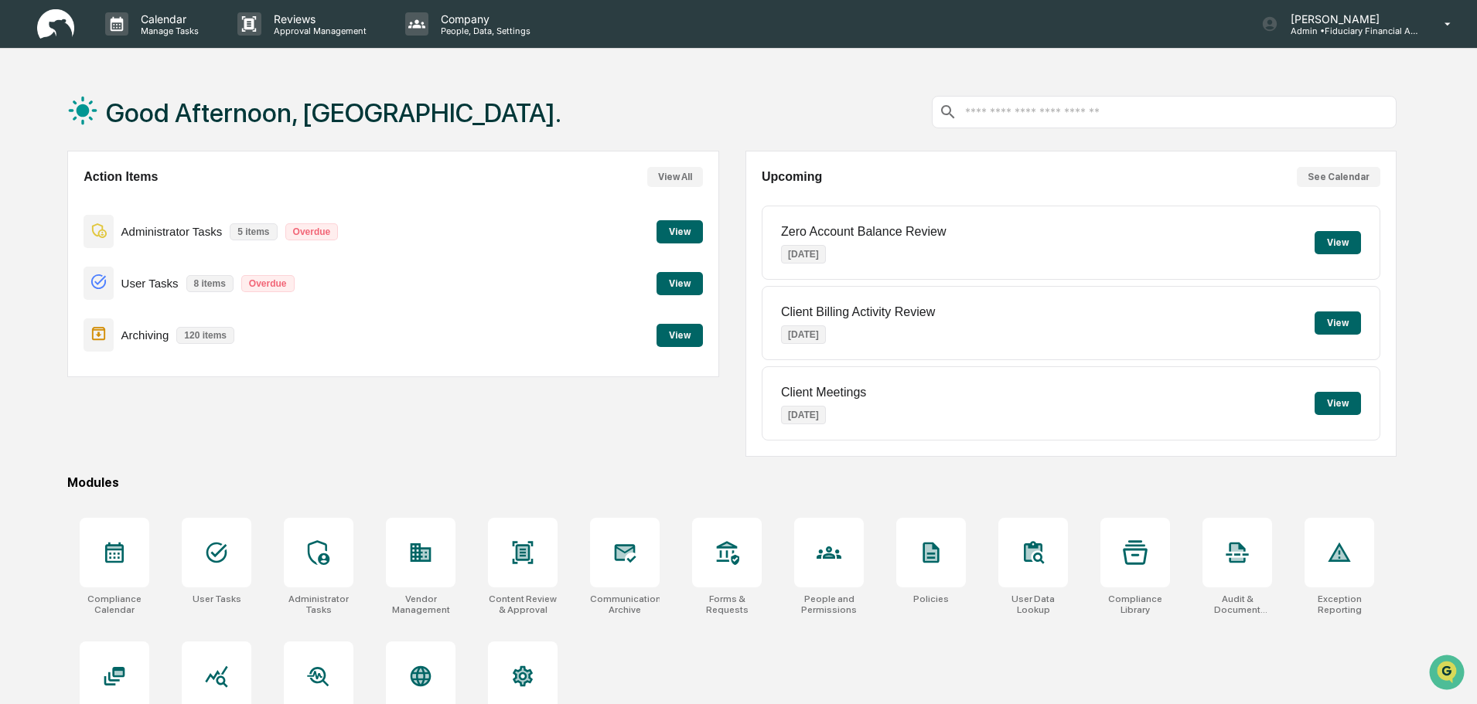
click at [701, 339] on button "View" at bounding box center [679, 335] width 46 height 23
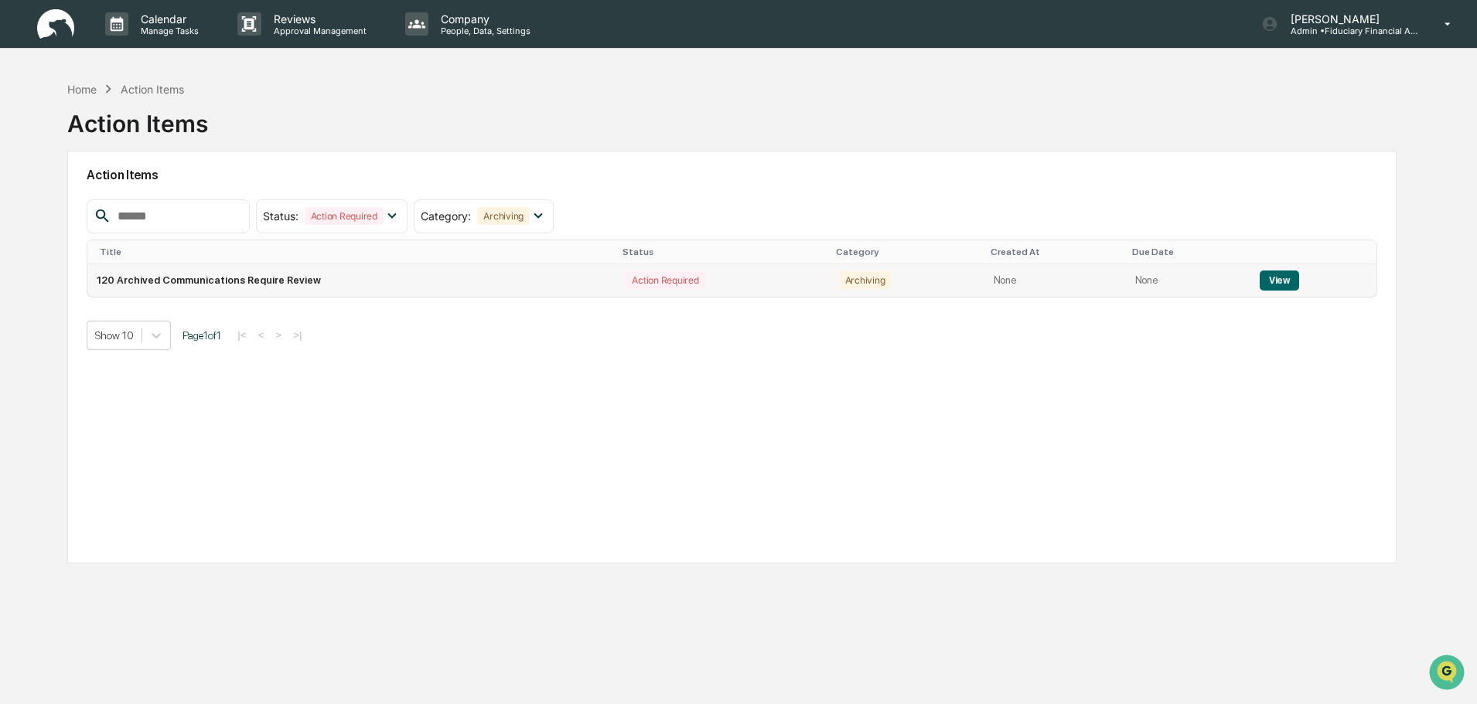
click at [1278, 274] on button "View" at bounding box center [1279, 281] width 39 height 20
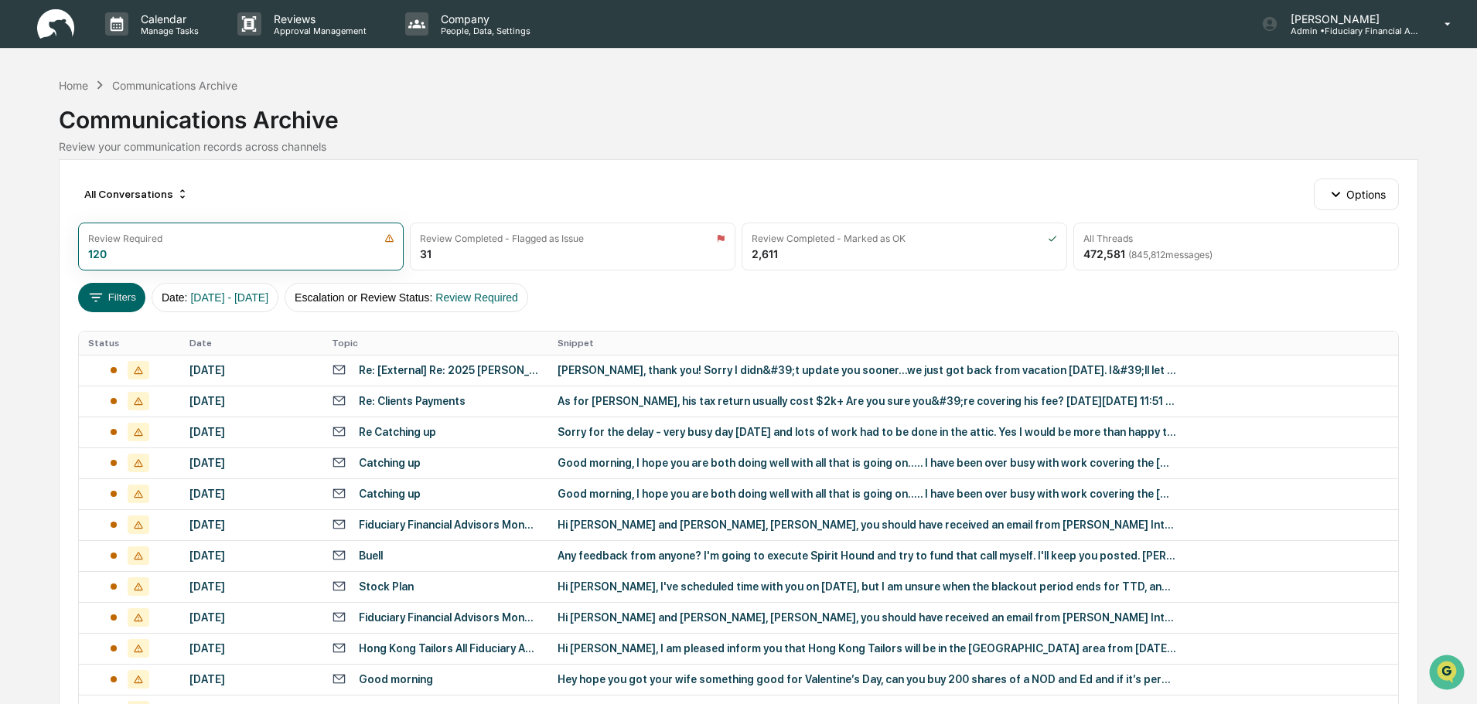
click at [63, 37] on img at bounding box center [55, 24] width 37 height 30
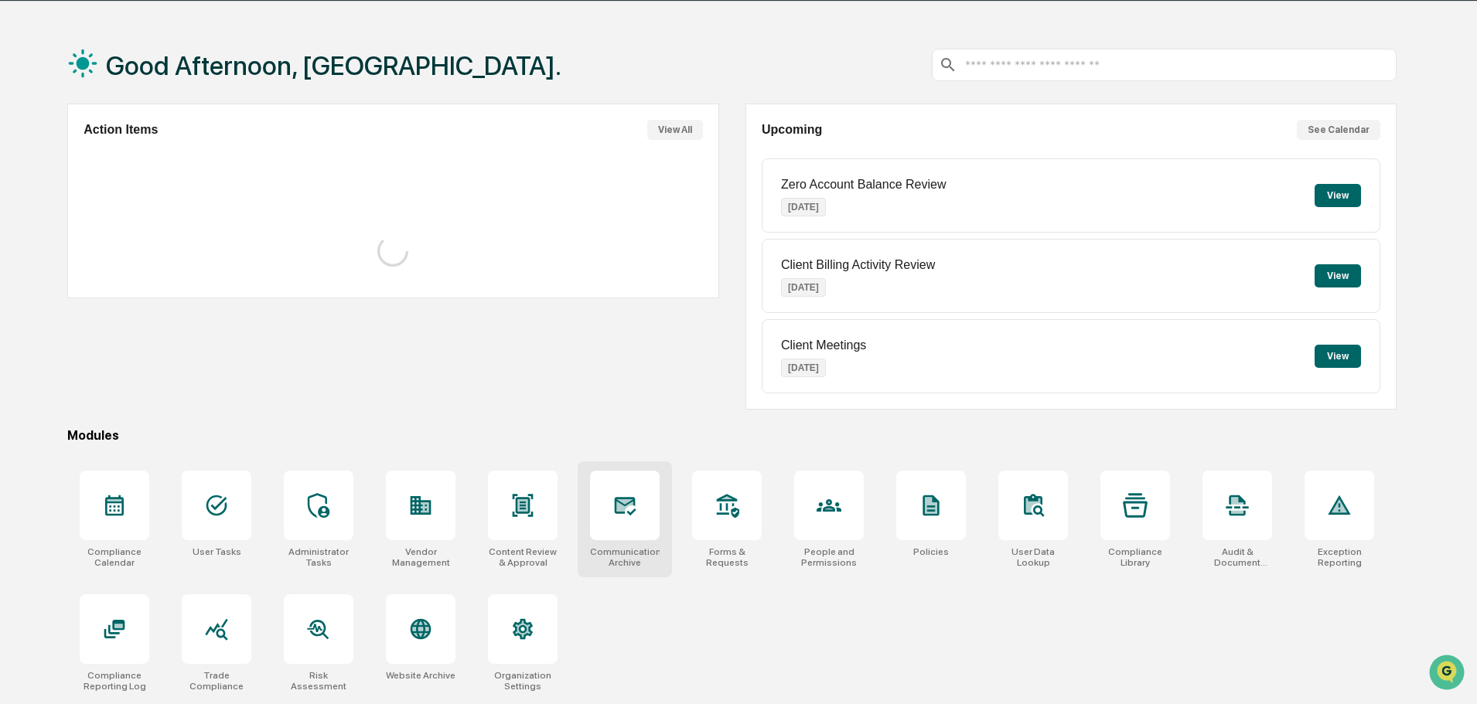
scroll to position [73, 0]
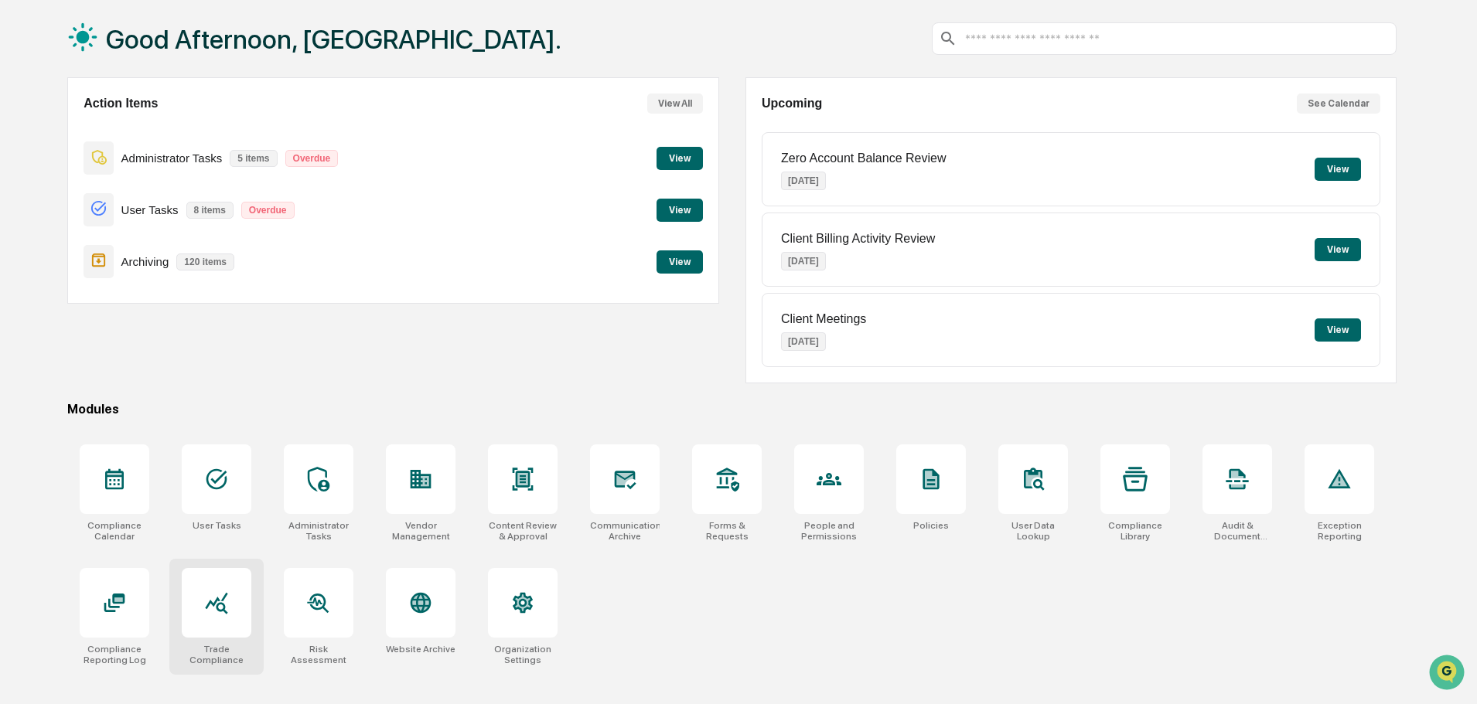
click at [231, 621] on div at bounding box center [217, 603] width 70 height 70
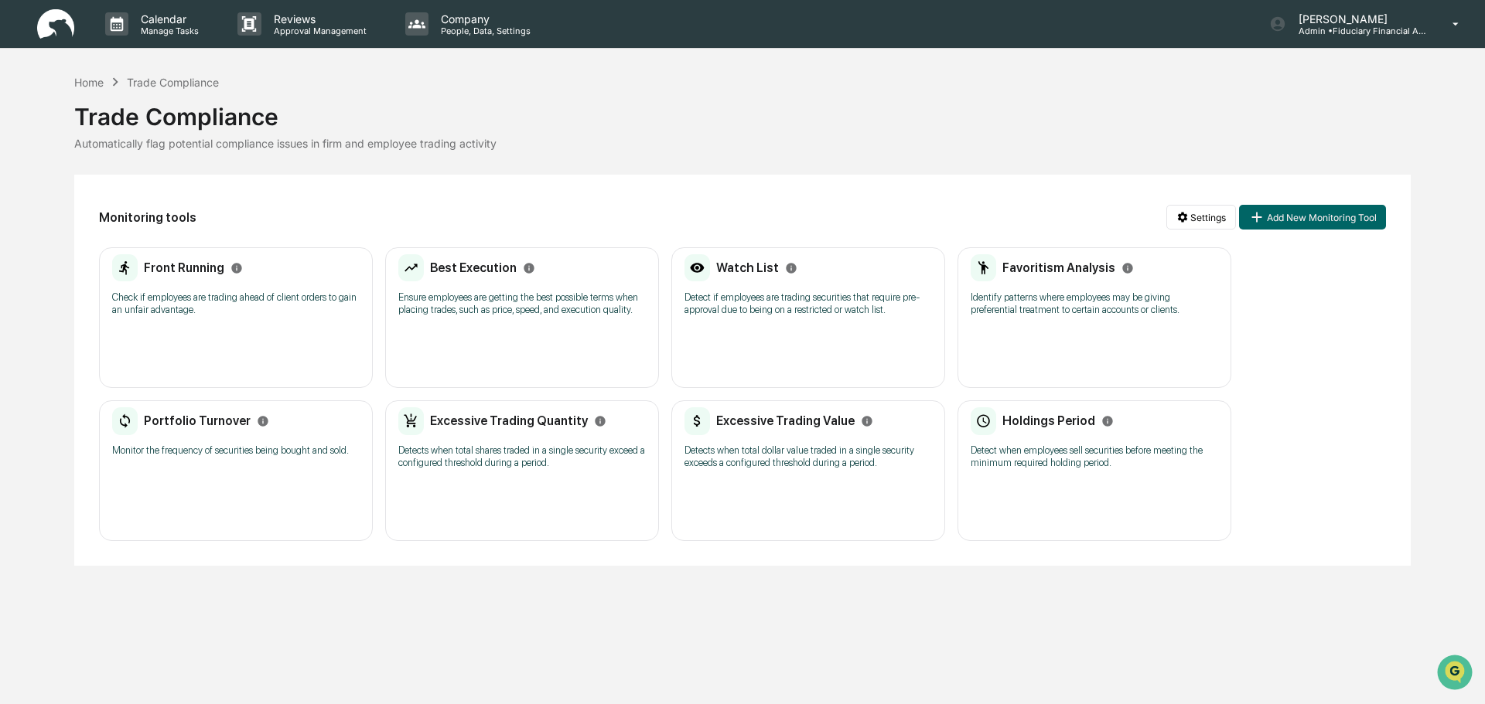
click at [241, 354] on div "Front Running Check if employees are trading ahead of client orders to gain an …" at bounding box center [236, 317] width 274 height 141
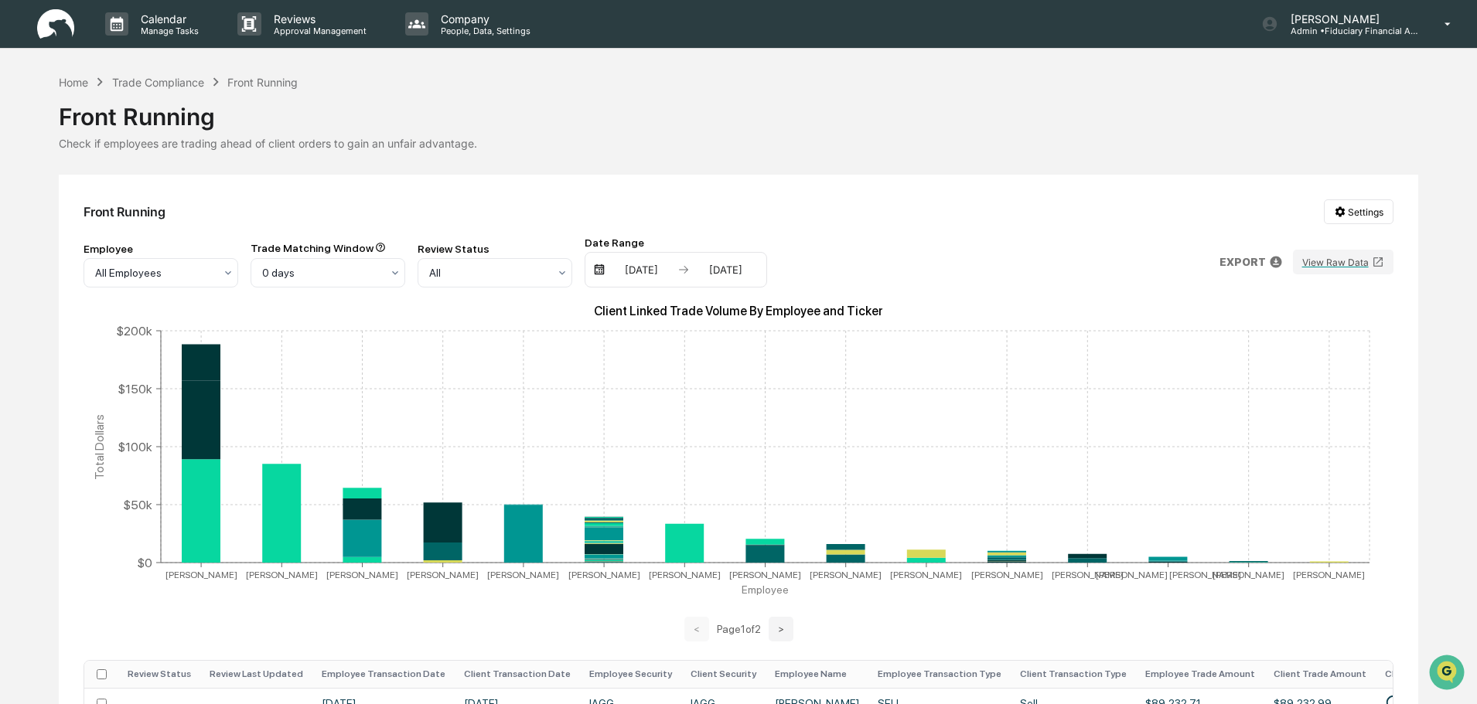
click at [593, 275] on img at bounding box center [599, 270] width 12 height 12
click at [594, 272] on img at bounding box center [599, 270] width 12 height 12
click at [601, 265] on img at bounding box center [599, 270] width 12 height 12
click at [623, 269] on div "[DATE]" at bounding box center [642, 270] width 66 height 12
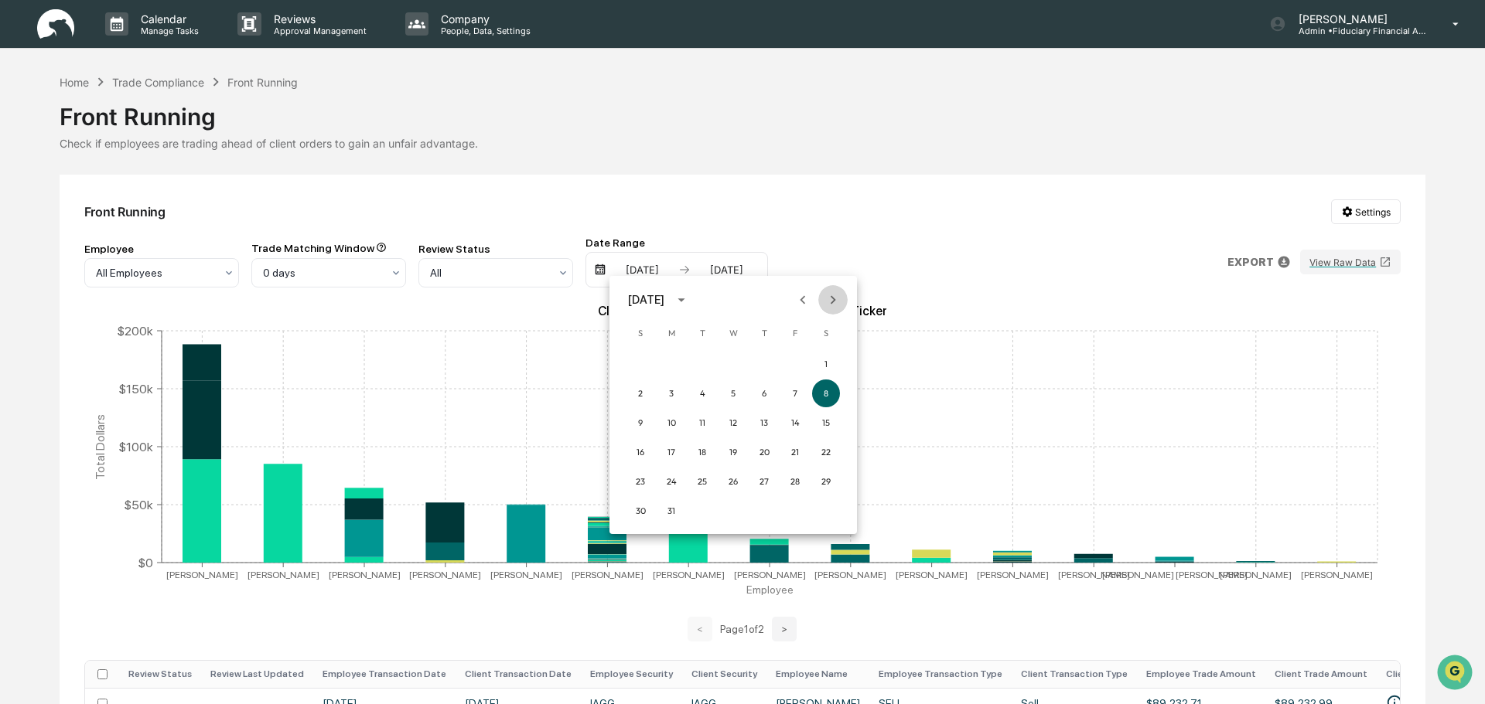
click at [838, 298] on icon "Next month" at bounding box center [832, 299] width 17 height 17
click at [840, 297] on icon "Next month" at bounding box center [832, 299] width 17 height 17
click at [844, 305] on button "Next month" at bounding box center [832, 299] width 29 height 29
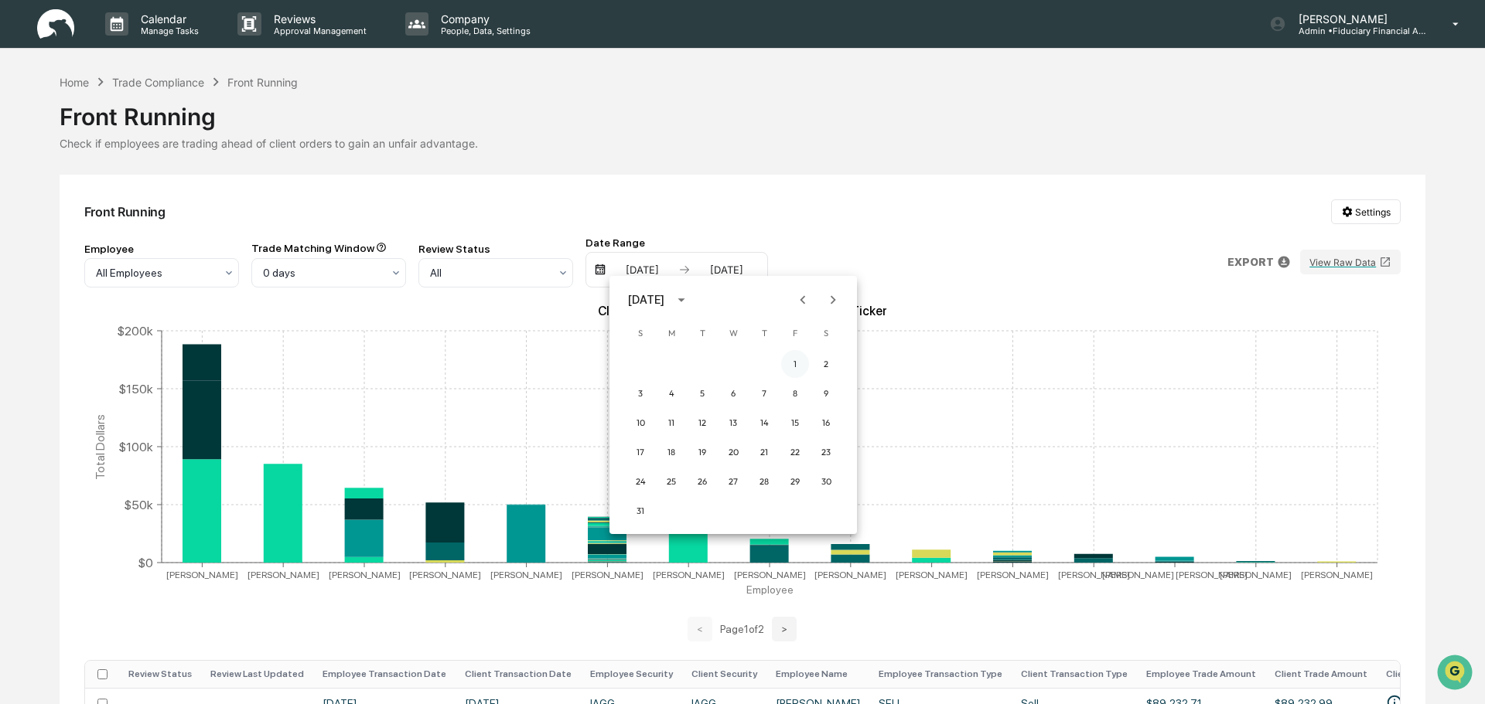
click at [786, 357] on button "1" at bounding box center [795, 364] width 28 height 28
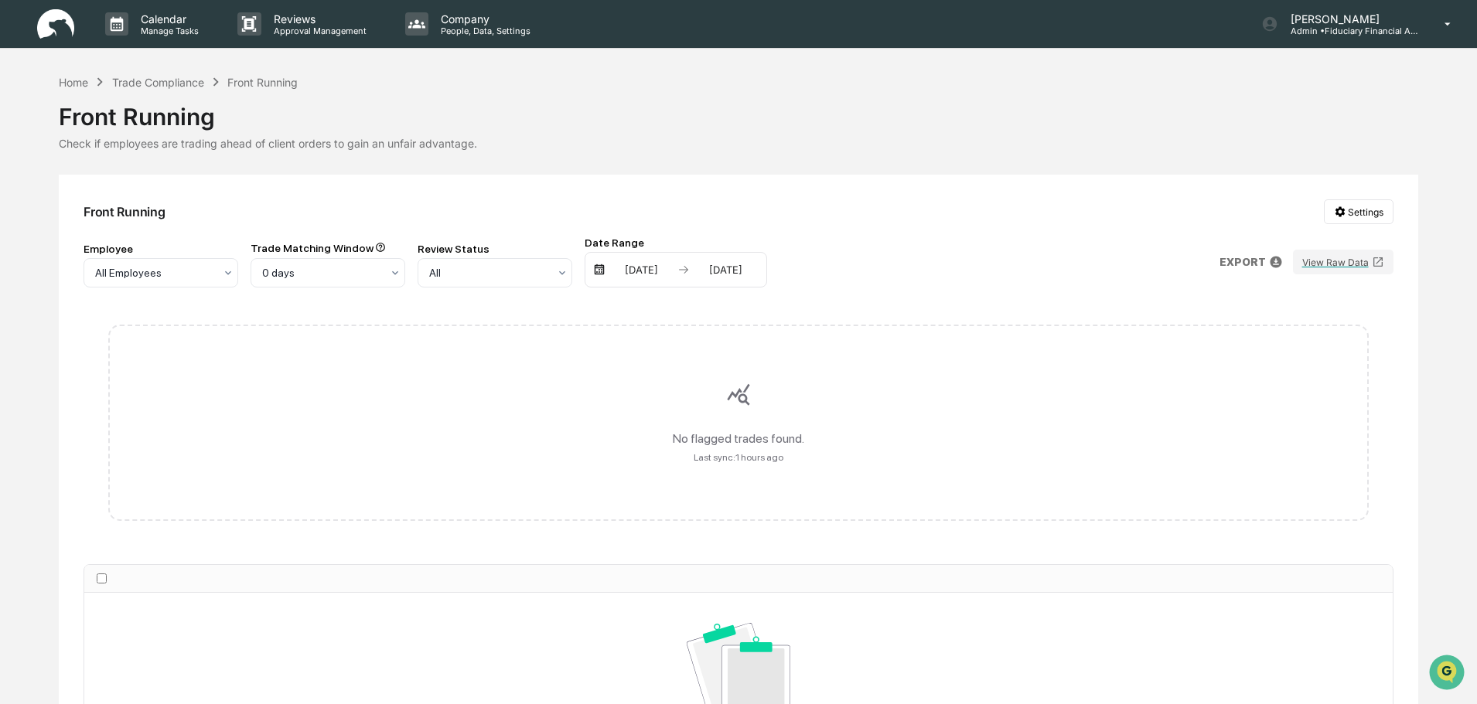
click at [741, 272] on div "[DATE]" at bounding box center [726, 270] width 66 height 12
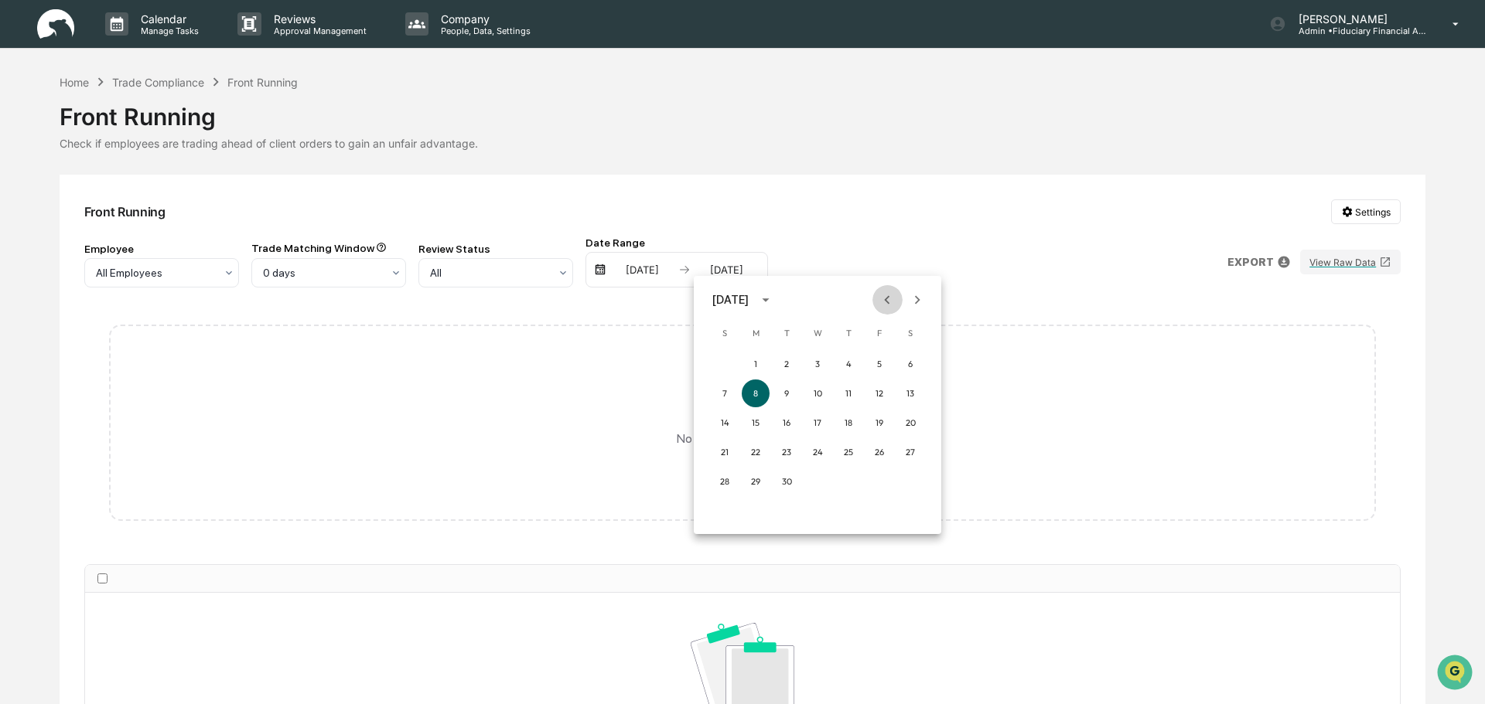
click at [885, 305] on icon "Previous month" at bounding box center [886, 299] width 17 height 17
click at [731, 508] on button "31" at bounding box center [725, 511] width 28 height 28
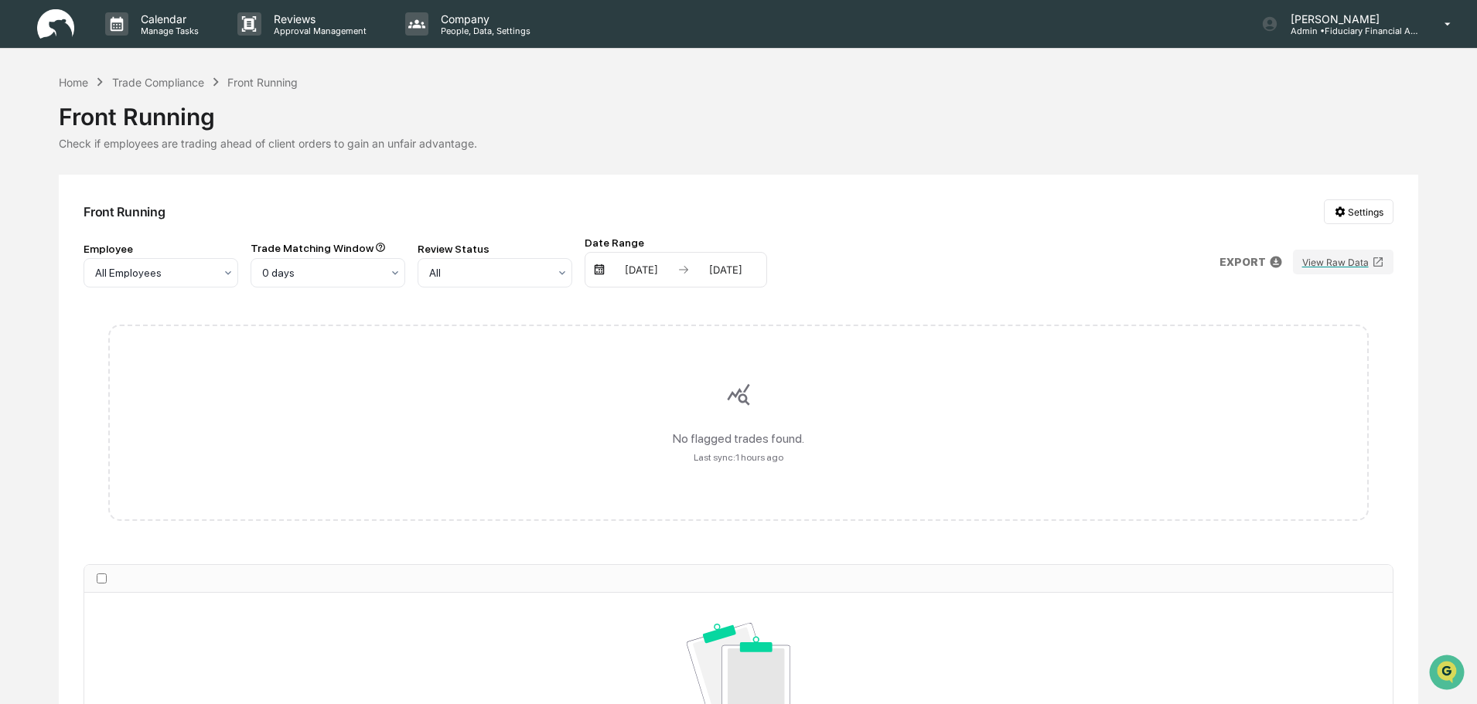
click at [643, 267] on div "[DATE]" at bounding box center [642, 270] width 66 height 12
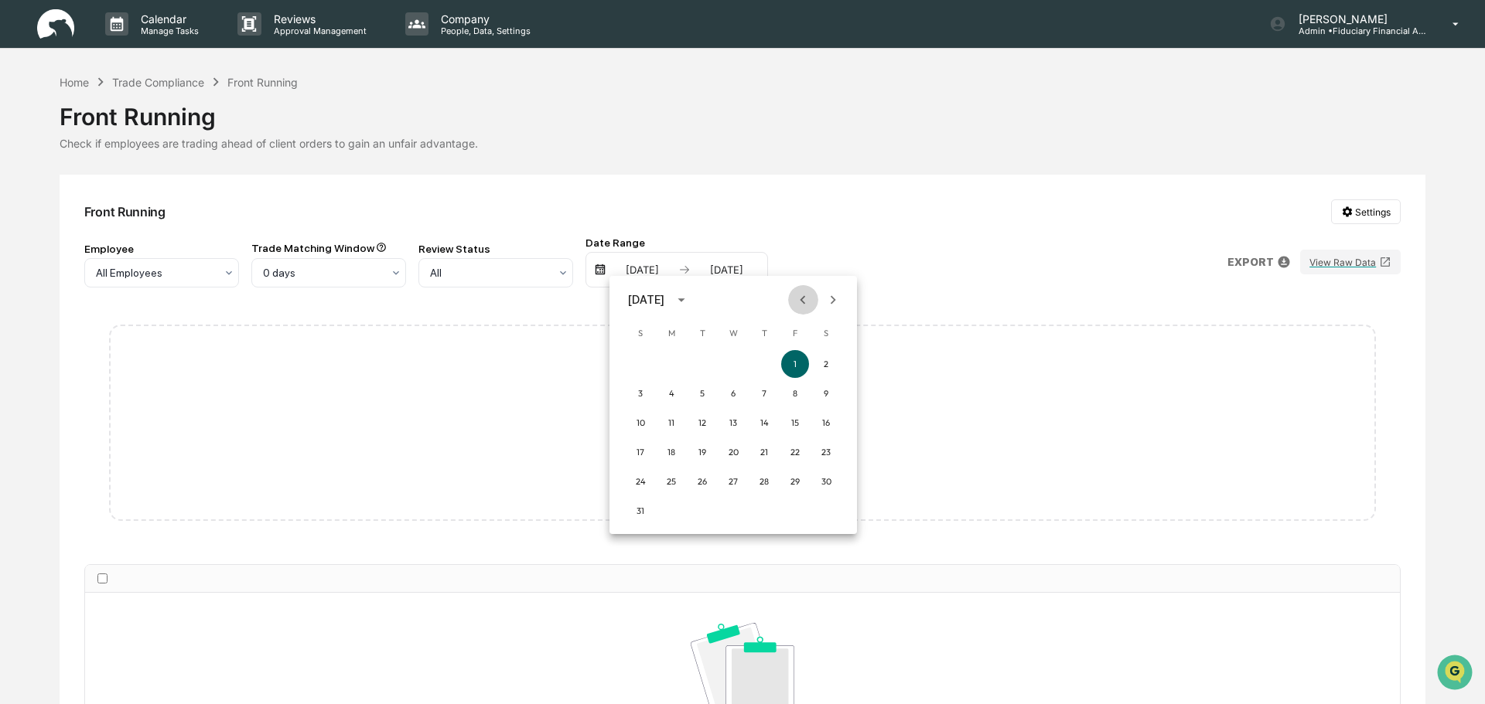
click at [799, 302] on icon "Previous month" at bounding box center [802, 299] width 17 height 17
click at [694, 357] on button "1" at bounding box center [702, 364] width 28 height 28
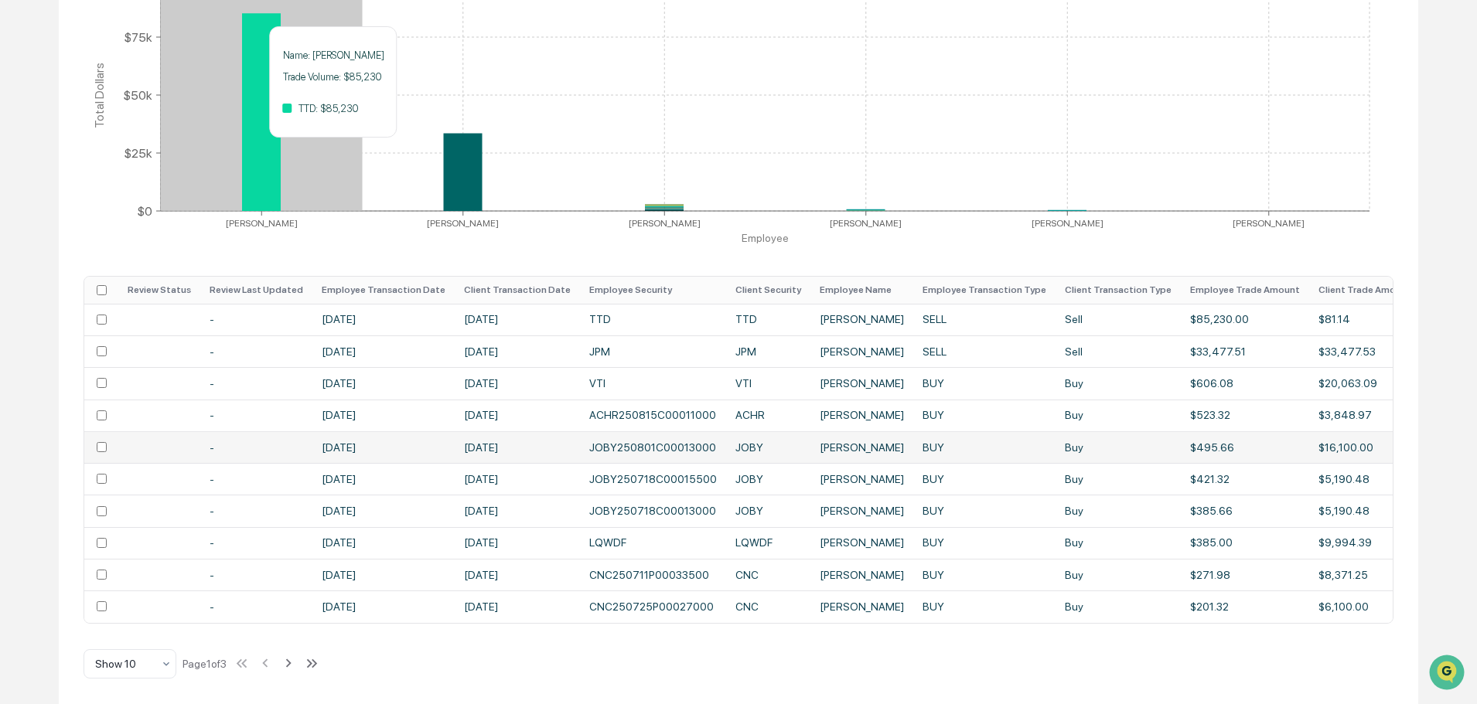
scroll to position [358, 0]
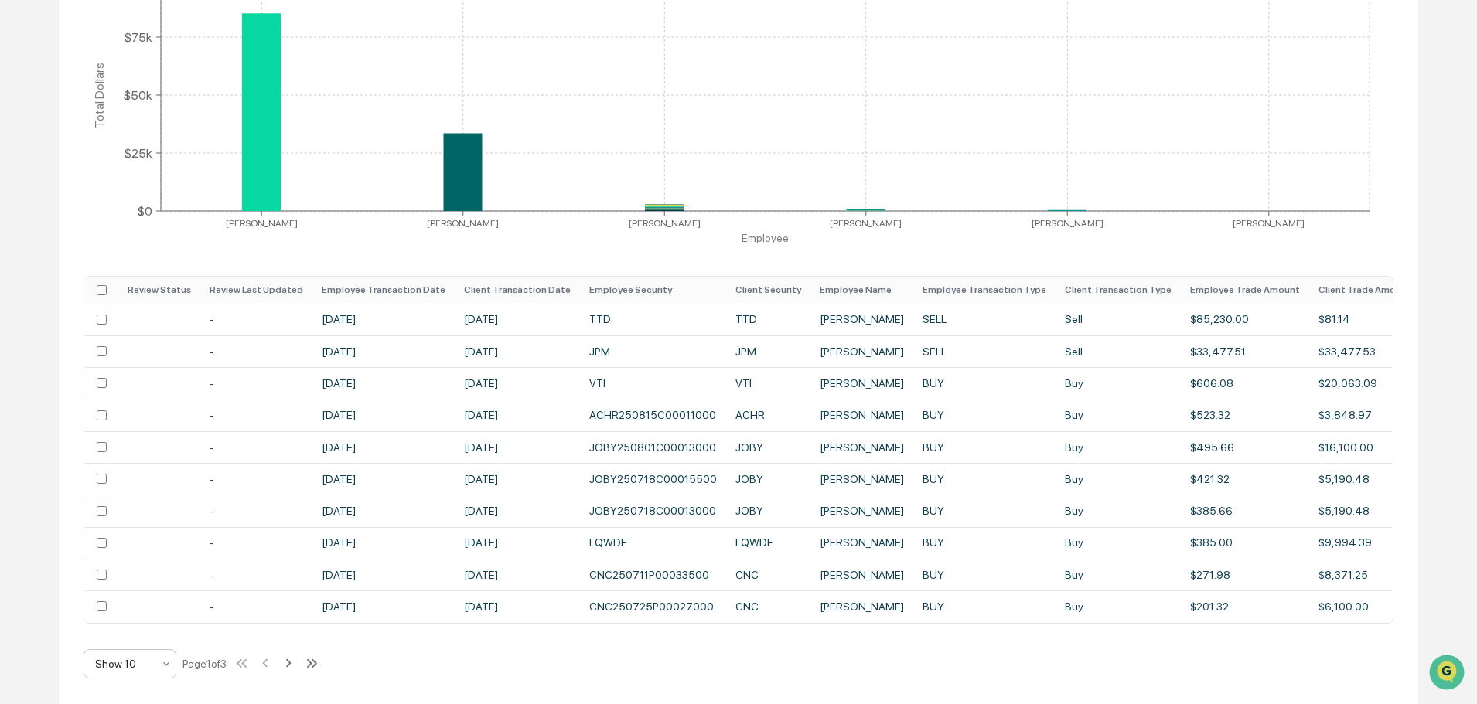
click at [158, 660] on div "Show 10" at bounding box center [123, 664] width 73 height 22
click at [159, 622] on div "Show 100" at bounding box center [129, 624] width 91 height 31
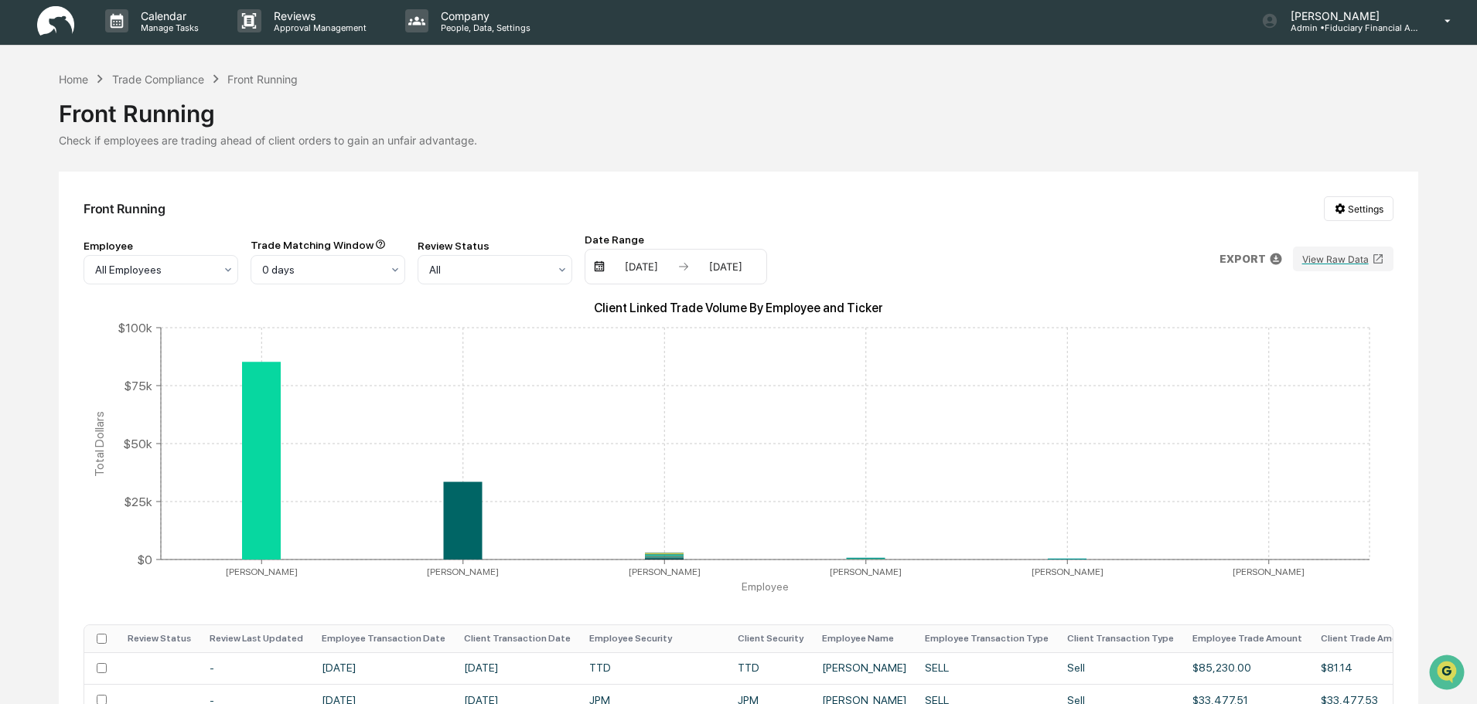
scroll to position [0, 0]
